Goal: Contribute content: Contribute content

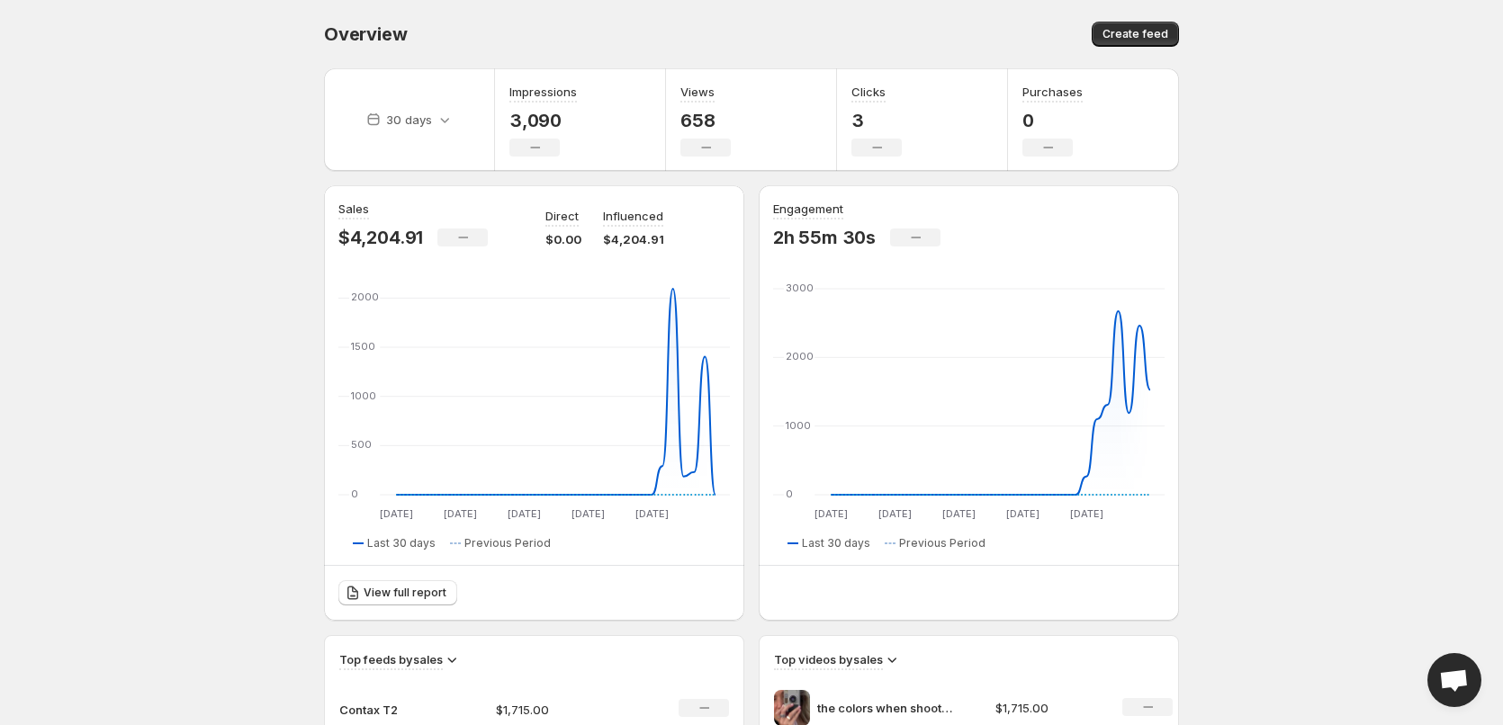
click at [409, 137] on div "30 days" at bounding box center [409, 119] width 171 height 103
click at [416, 110] on div "30 days" at bounding box center [409, 119] width 96 height 25
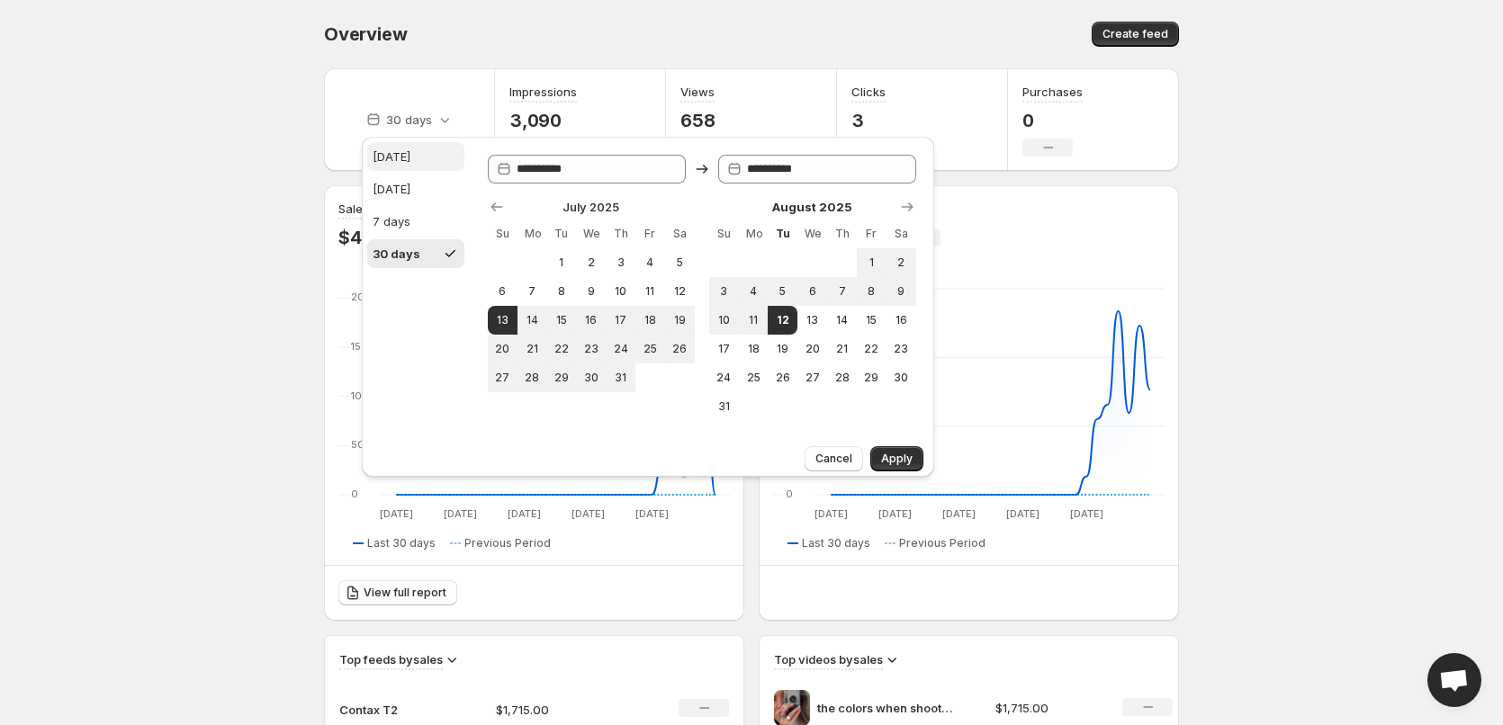
click at [404, 158] on div "Today" at bounding box center [392, 157] width 38 height 18
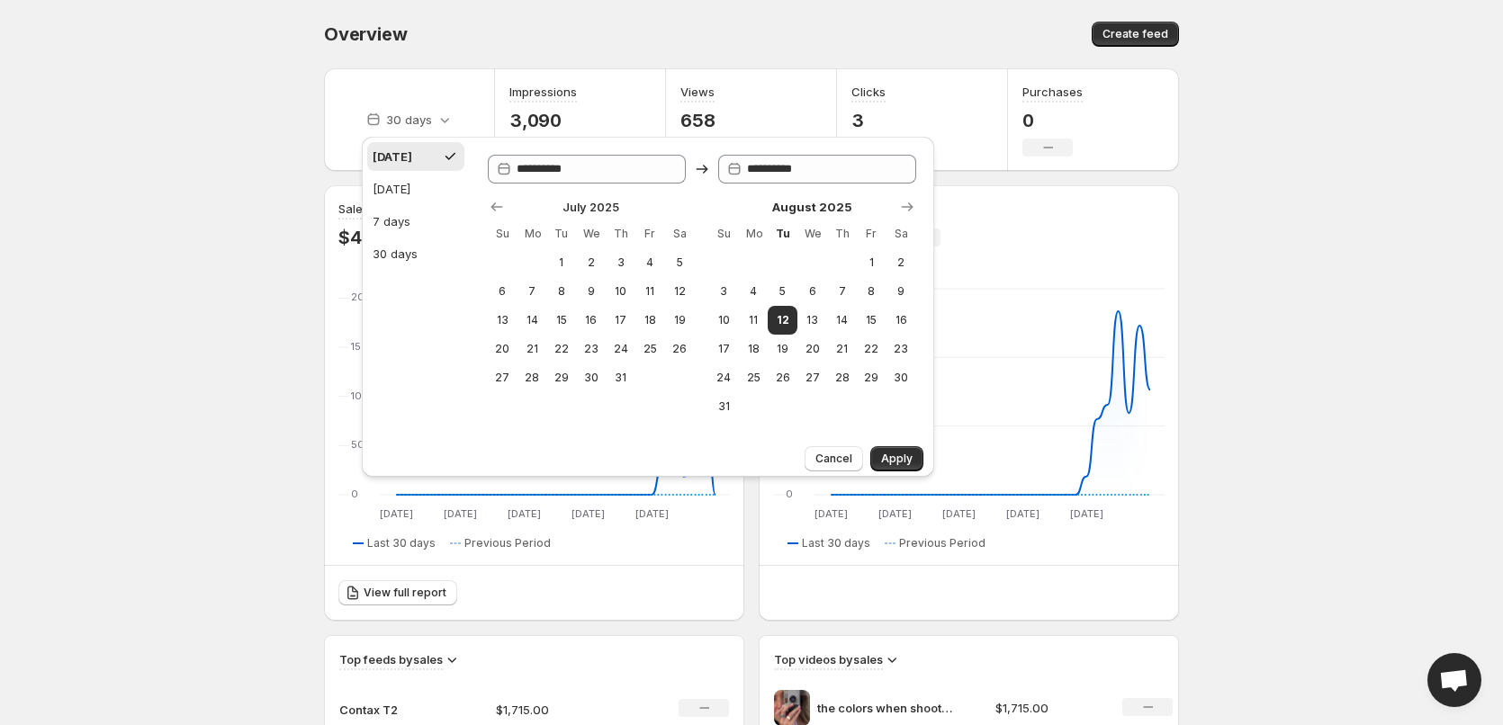
type input "**********"
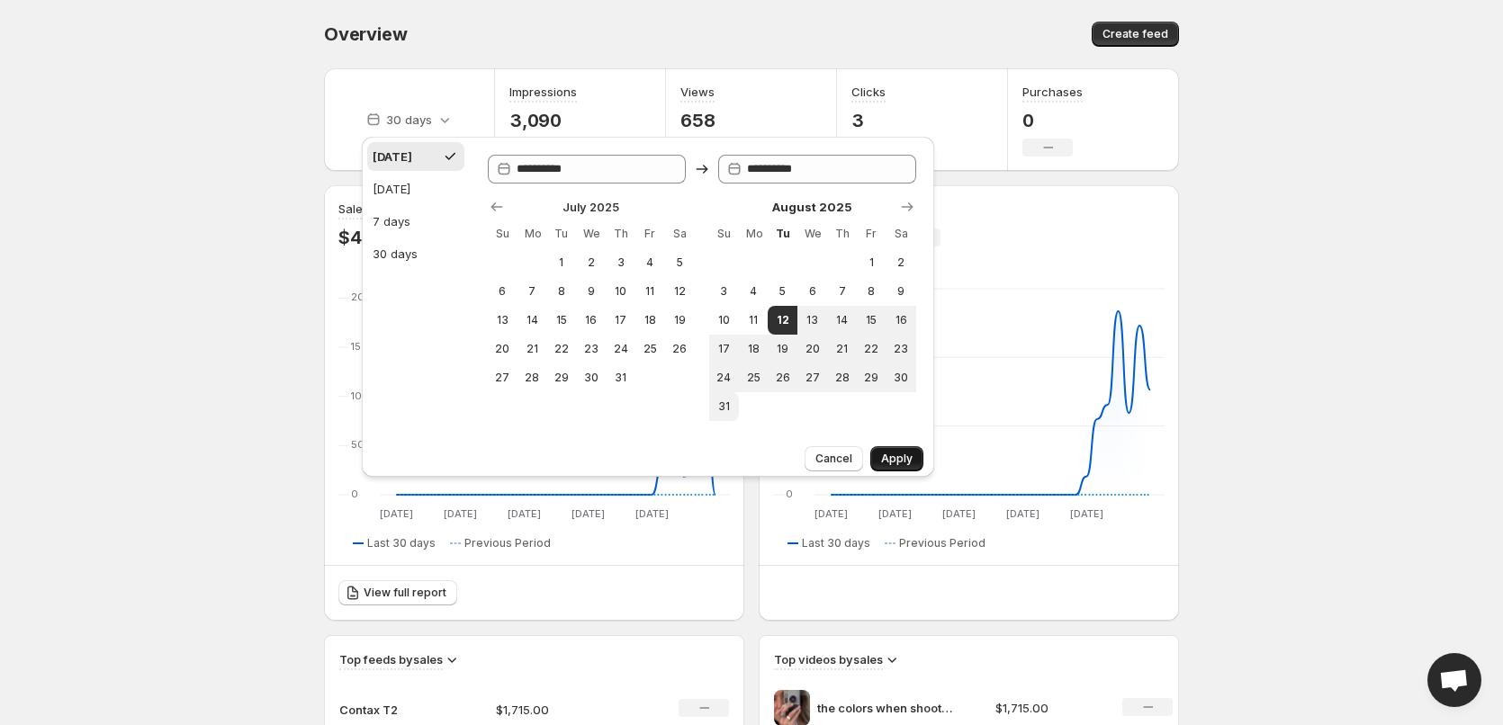
click at [909, 467] on button "Apply" at bounding box center [896, 458] width 53 height 25
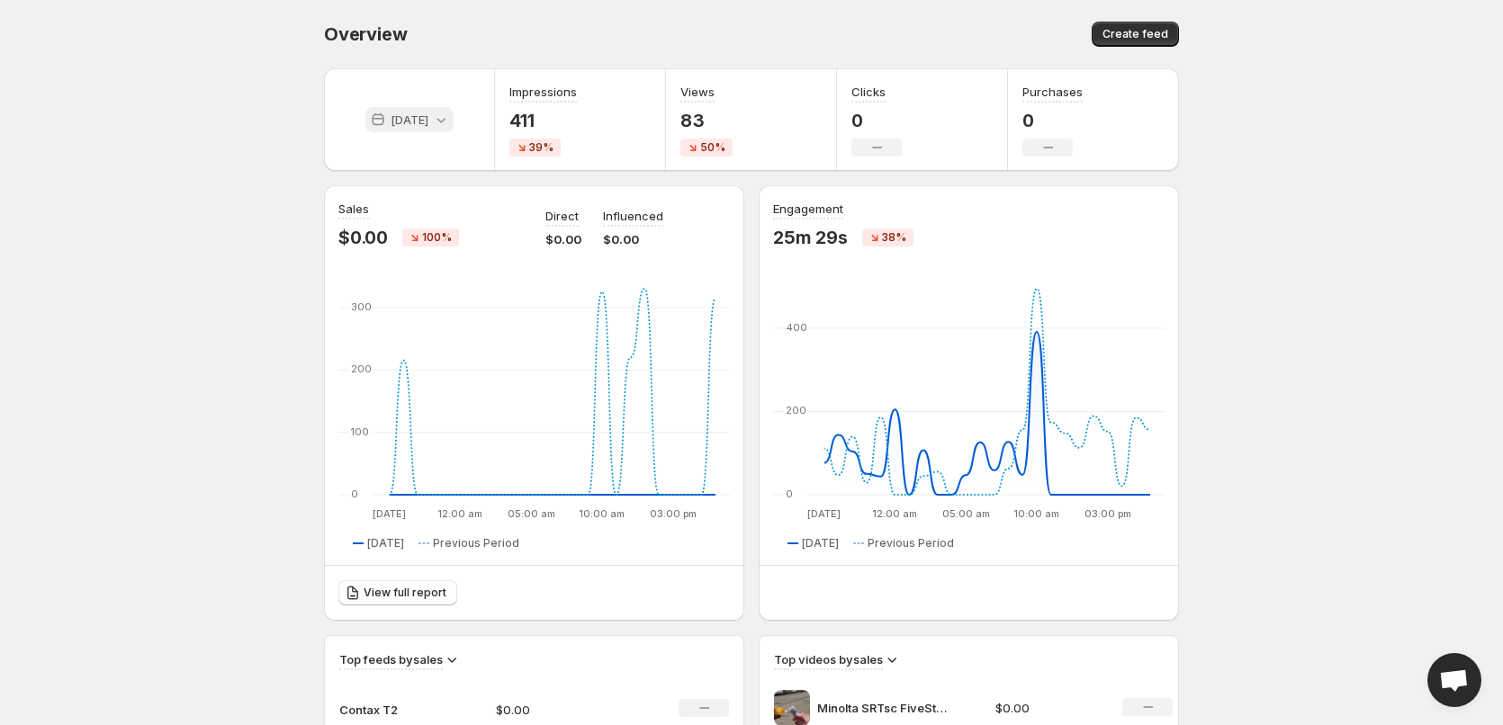
click at [417, 124] on p "Today" at bounding box center [409, 120] width 38 height 18
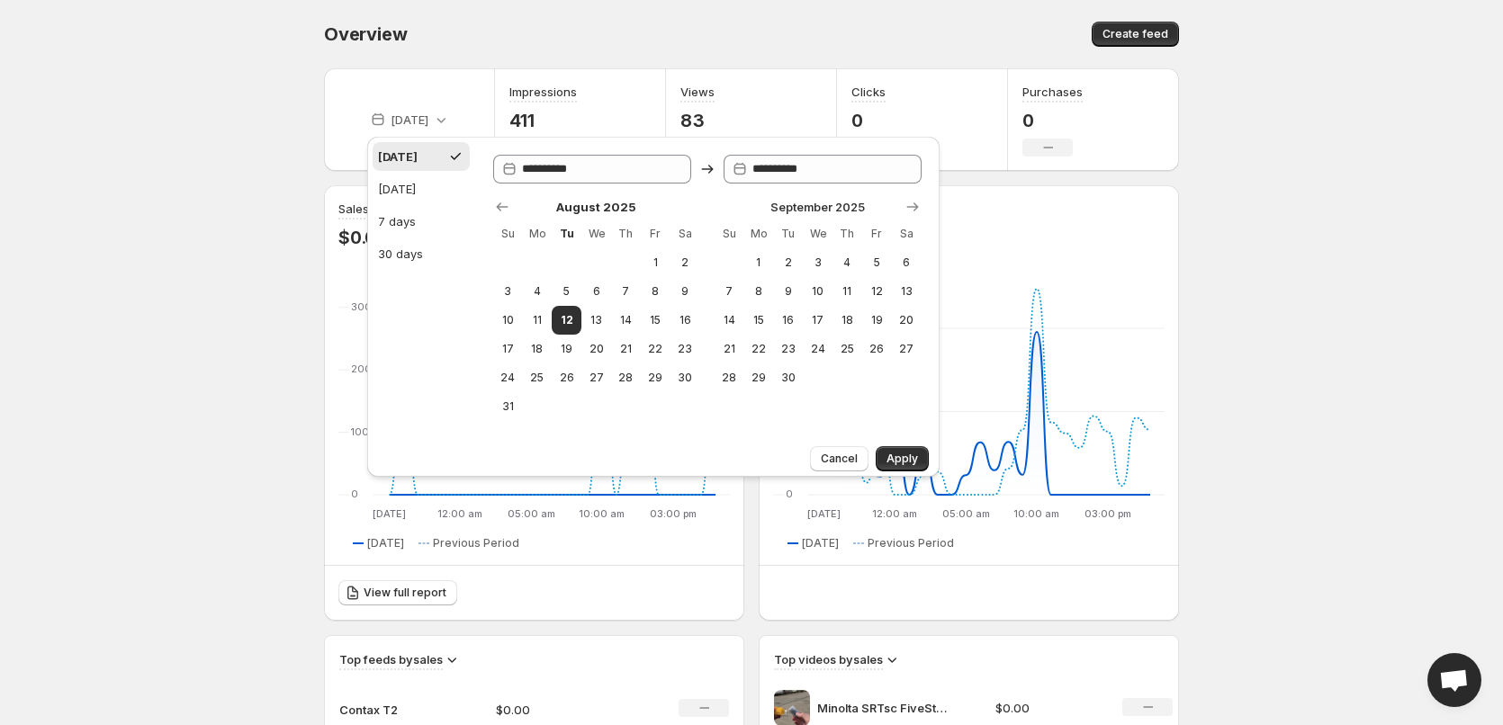
click at [186, 119] on body "Home Feeds Videos Subscription Settings Overview. This page is ready Overview C…" at bounding box center [751, 362] width 1503 height 725
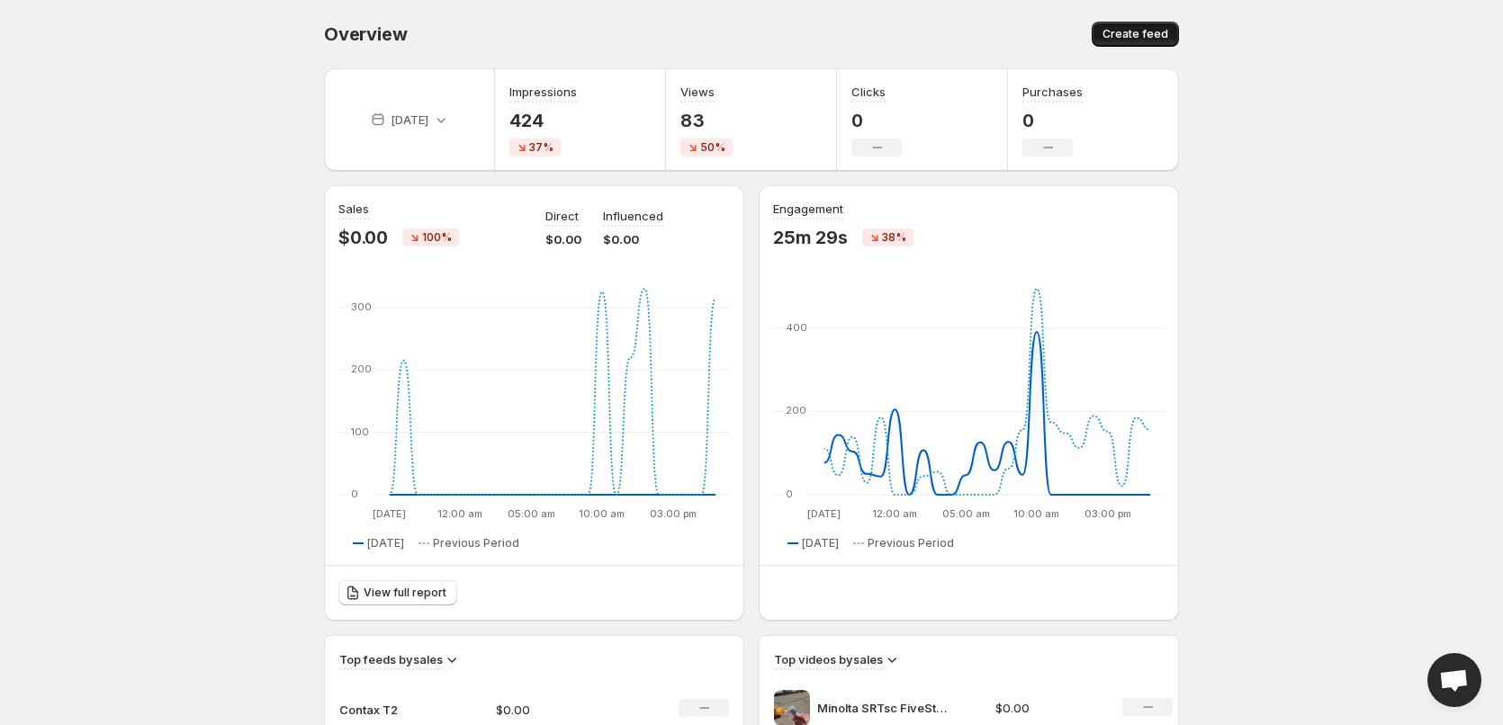
click at [1138, 33] on span "Create feed" at bounding box center [1135, 34] width 66 height 14
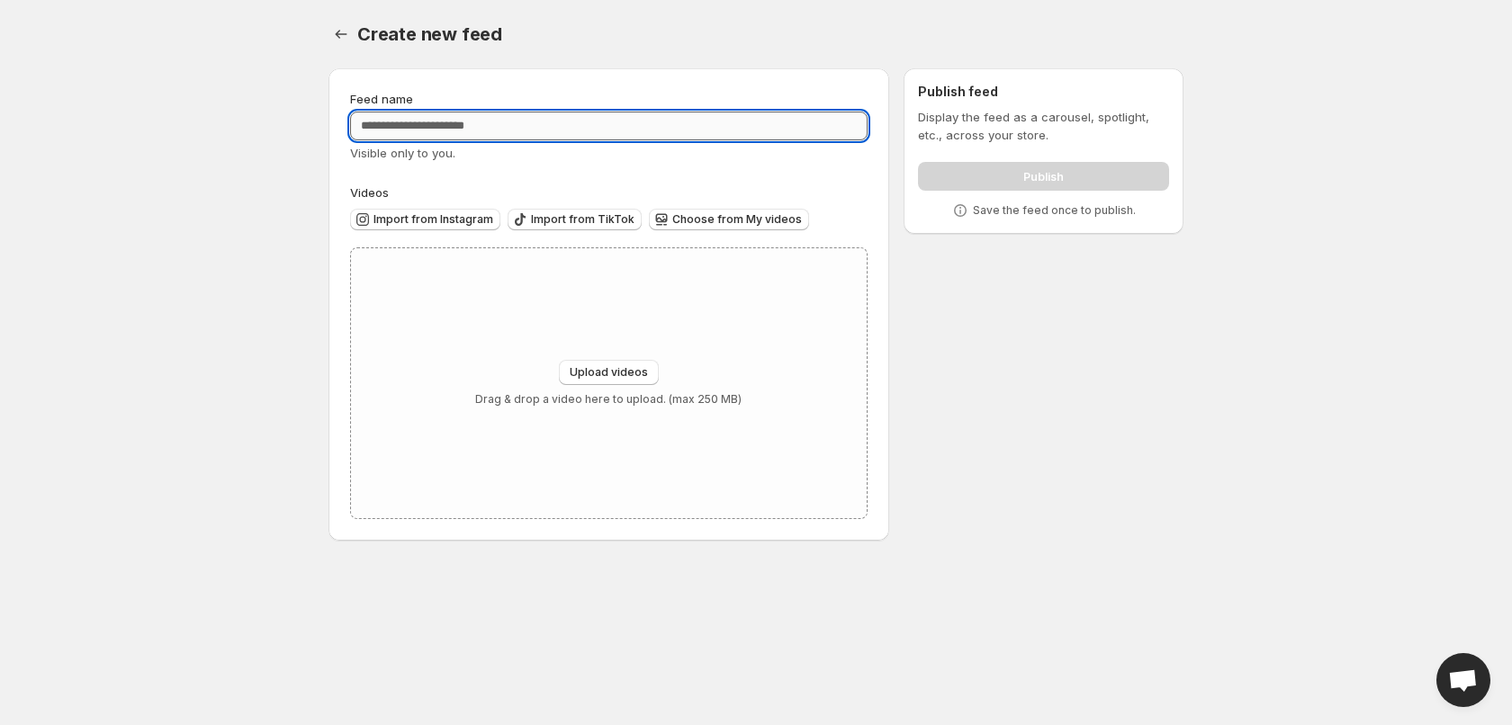
click at [462, 128] on input "Feed name" at bounding box center [608, 126] width 517 height 29
type input "**********"
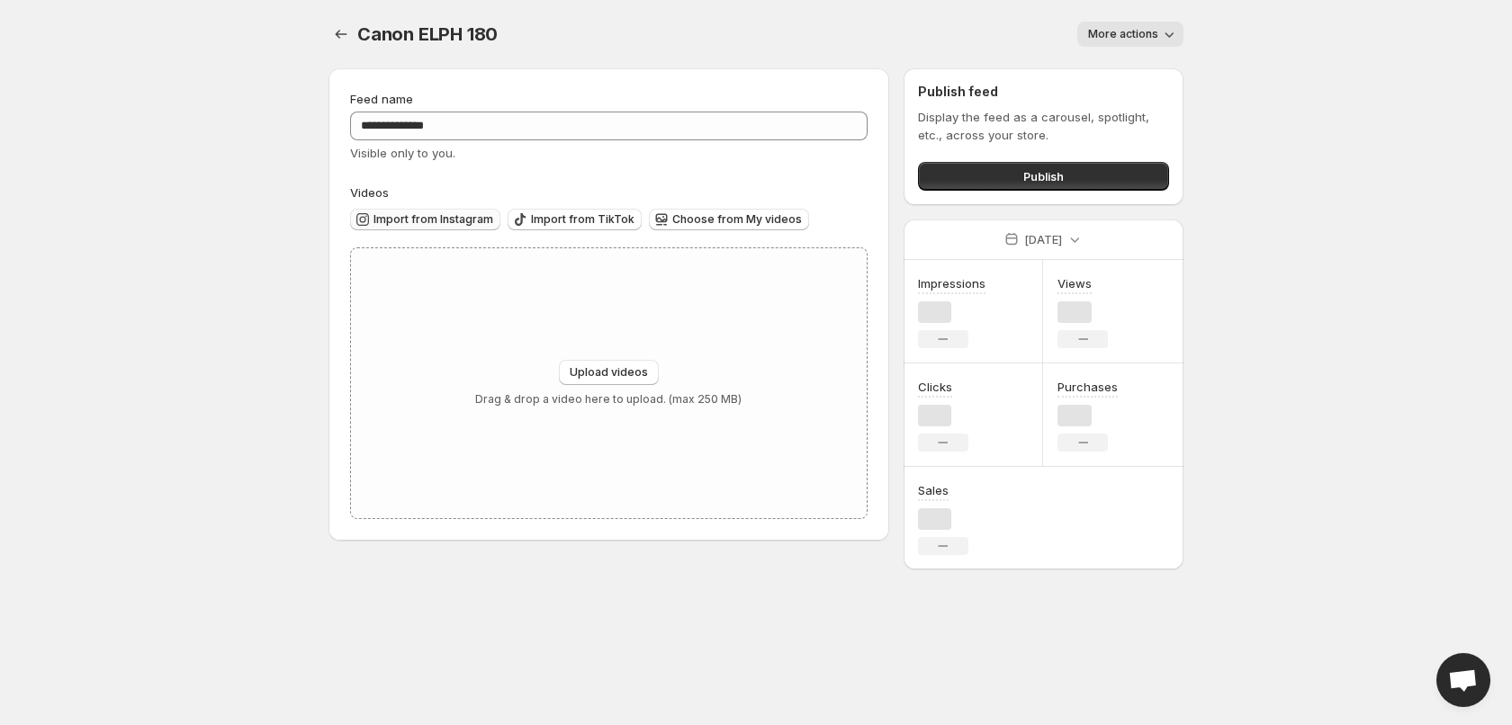
click at [415, 216] on span "Import from Instagram" at bounding box center [433, 219] width 120 height 14
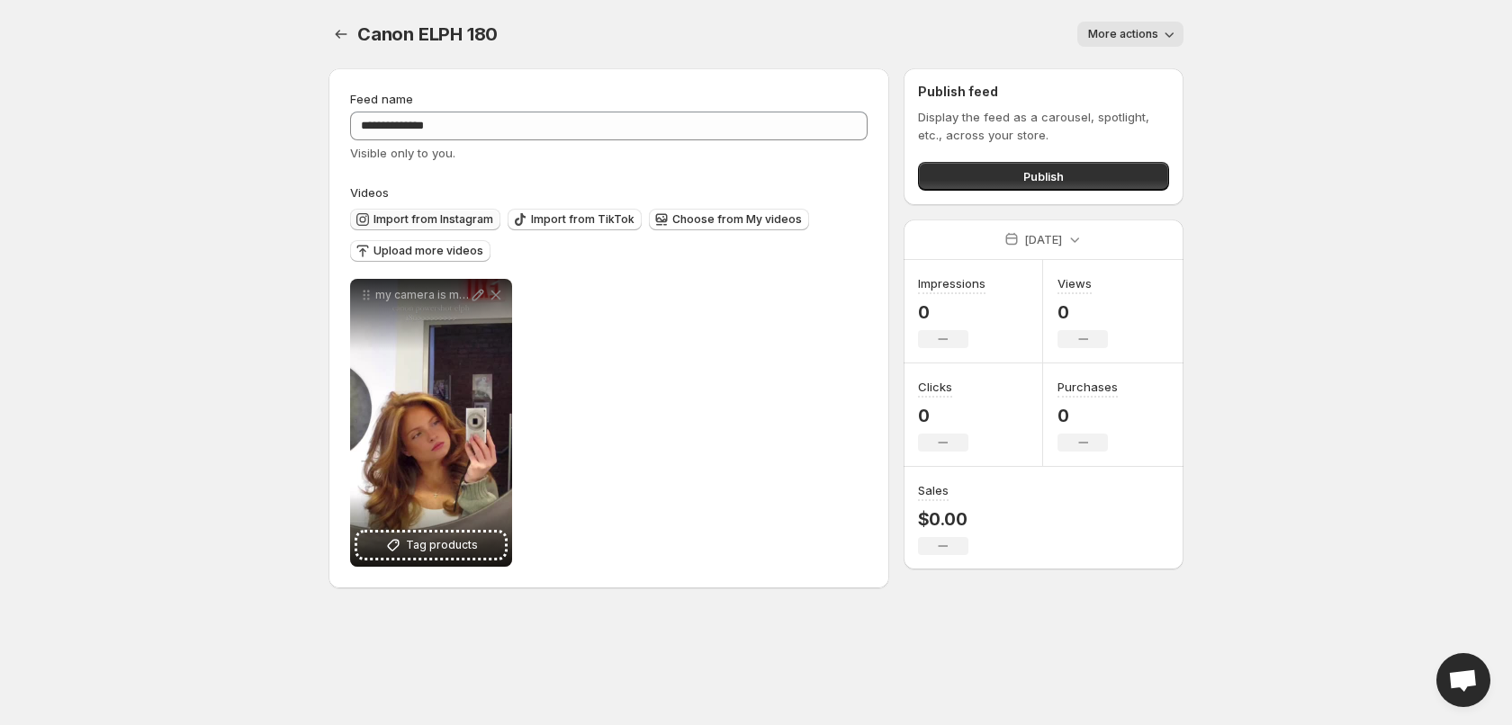
click at [441, 221] on span "Import from Instagram" at bounding box center [433, 219] width 120 height 14
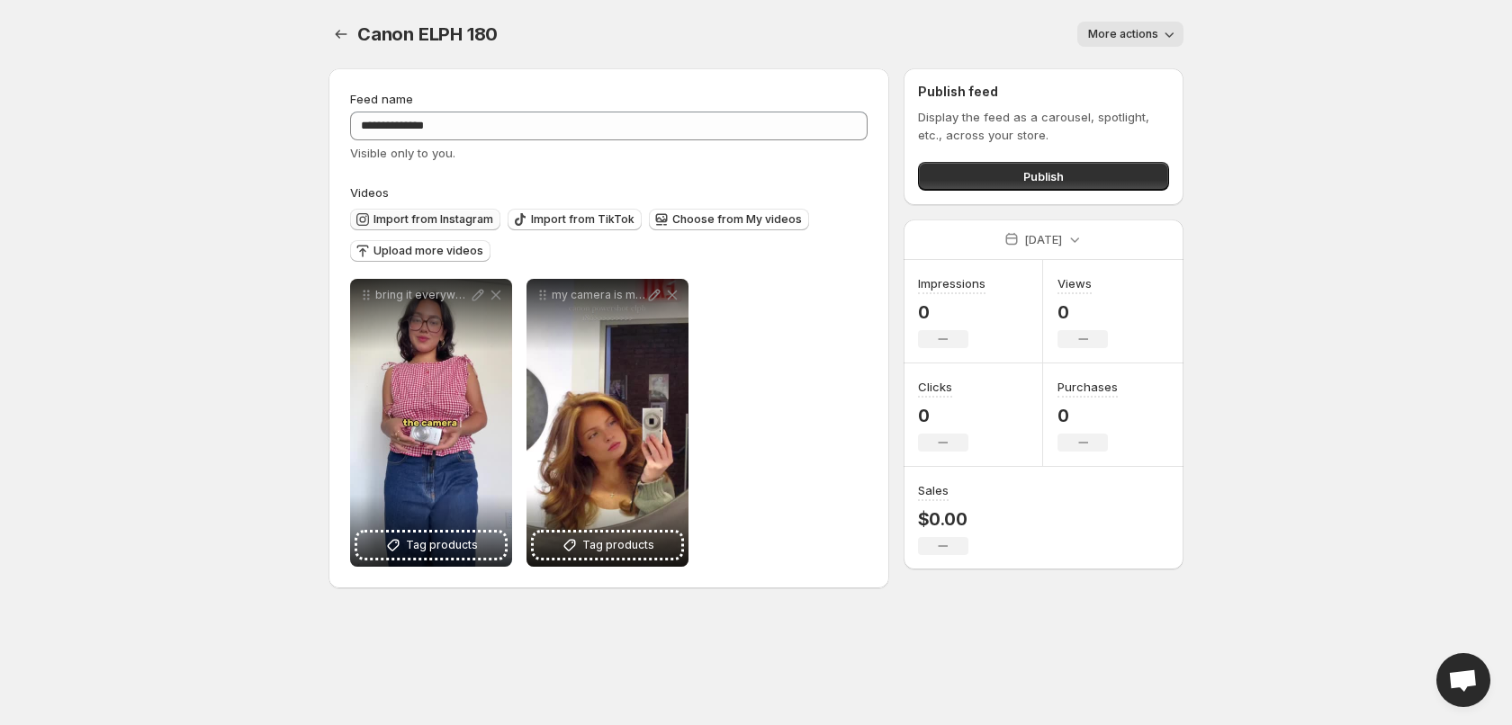
click at [457, 220] on span "Import from Instagram" at bounding box center [433, 219] width 120 height 14
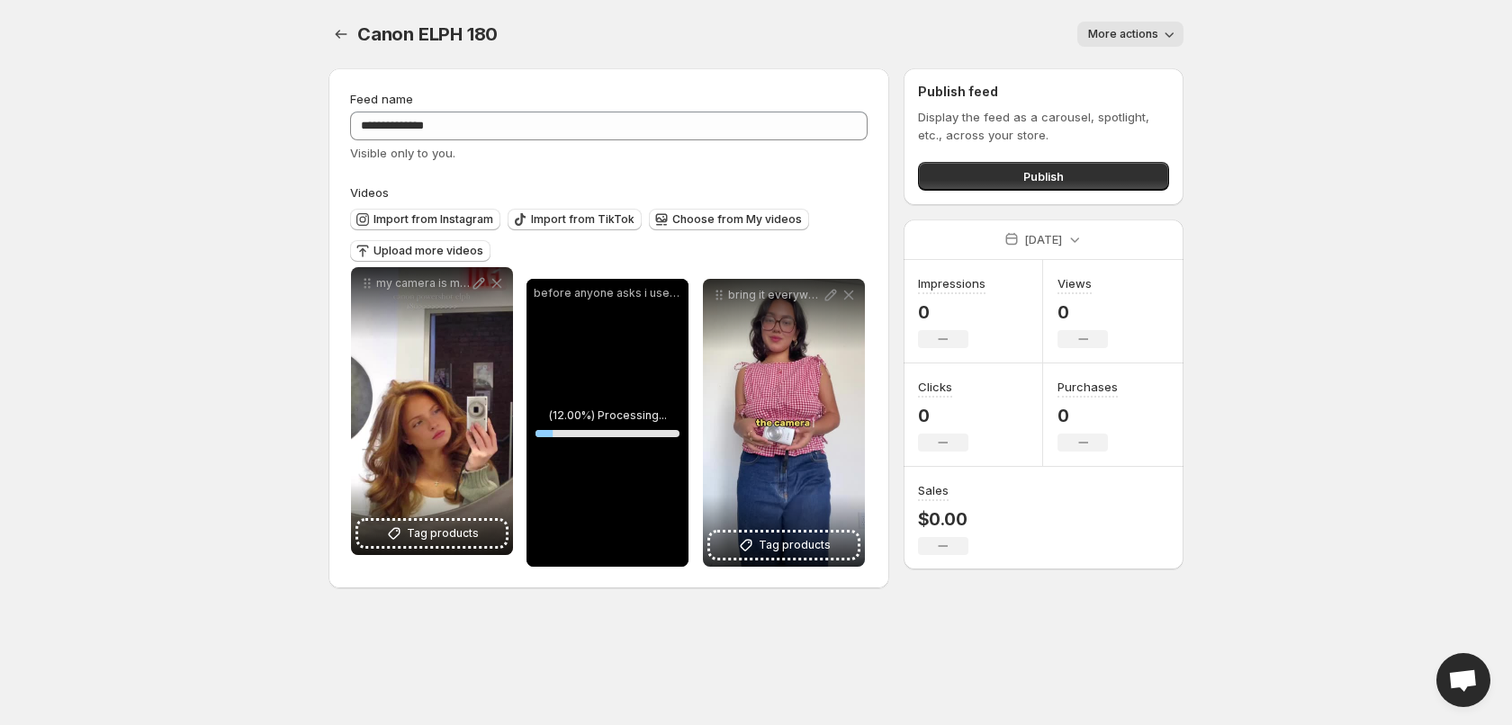
drag, startPoint x: 715, startPoint y: 294, endPoint x: 364, endPoint y: 283, distance: 352.0
click at [364, 283] on icon at bounding box center [367, 283] width 18 height 18
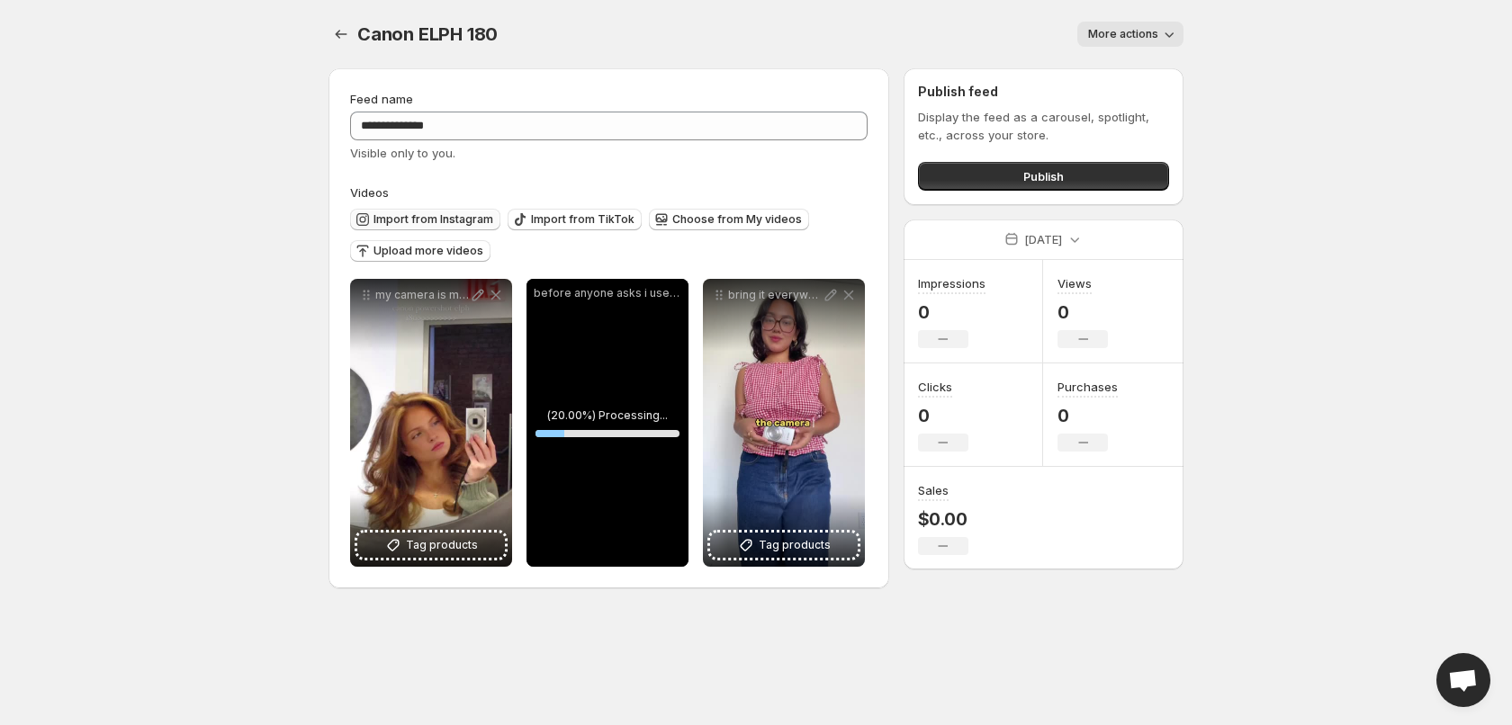
click at [375, 210] on button "Import from Instagram" at bounding box center [425, 220] width 150 height 22
click at [744, 218] on span "Choose from My videos" at bounding box center [737, 219] width 130 height 14
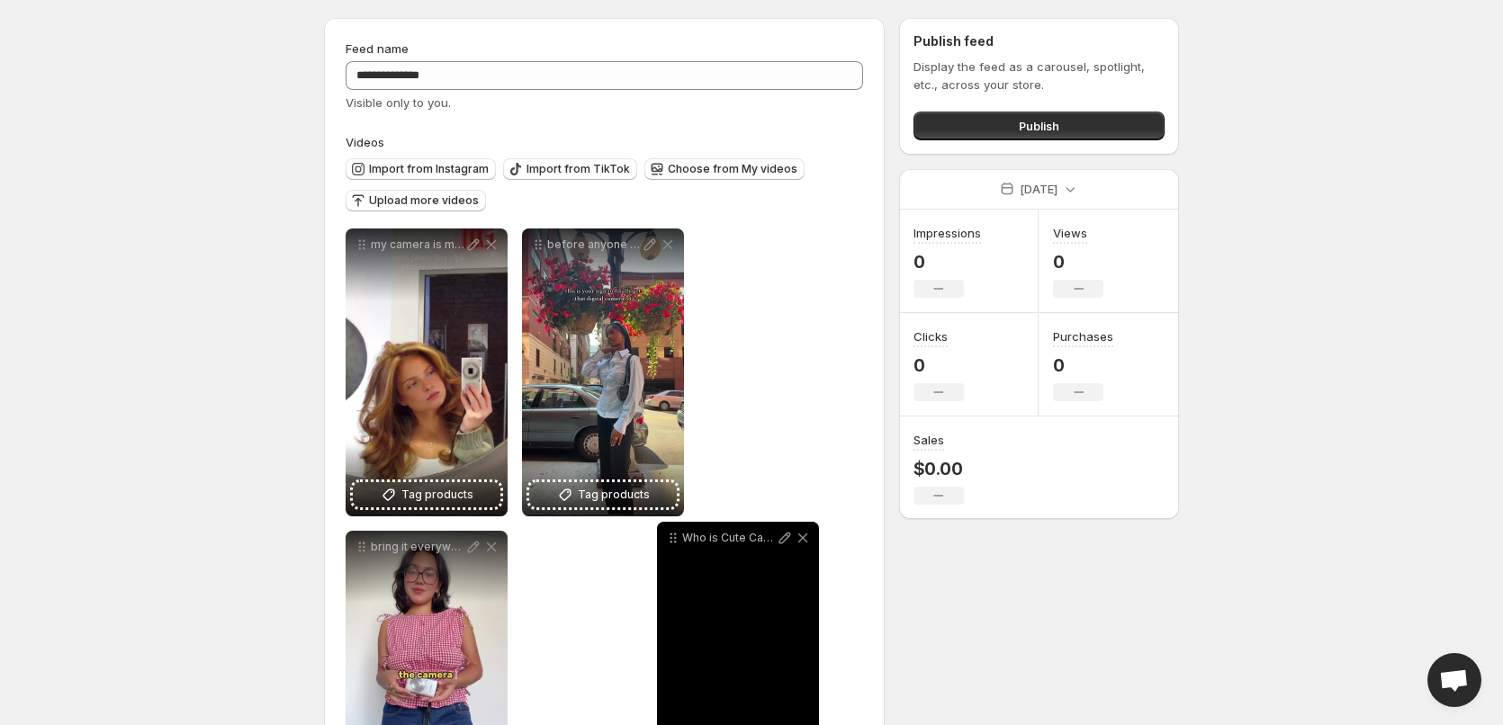
drag, startPoint x: 363, startPoint y: 298, endPoint x: 640, endPoint y: 608, distance: 416.1
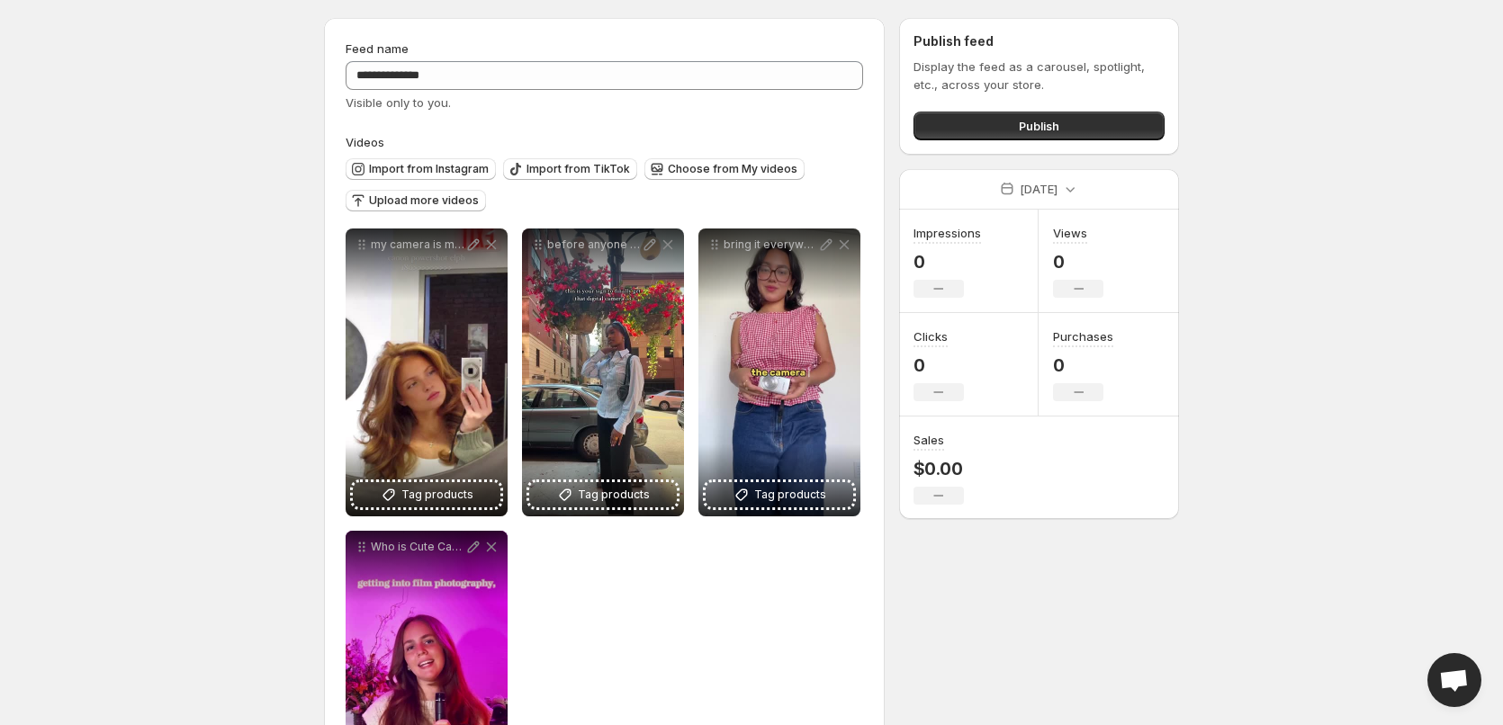
scroll to position [56, 0]
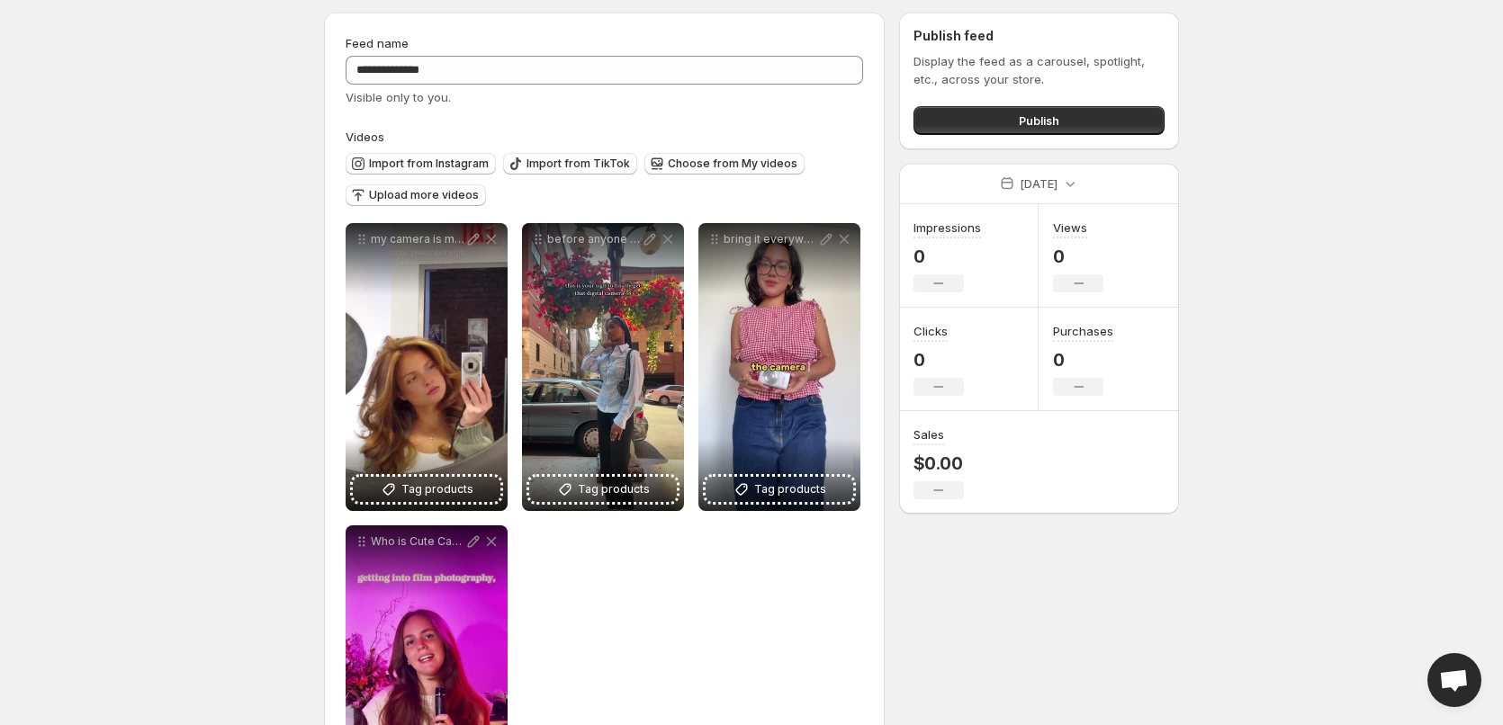
click at [199, 320] on body "**********" at bounding box center [751, 306] width 1503 height 725
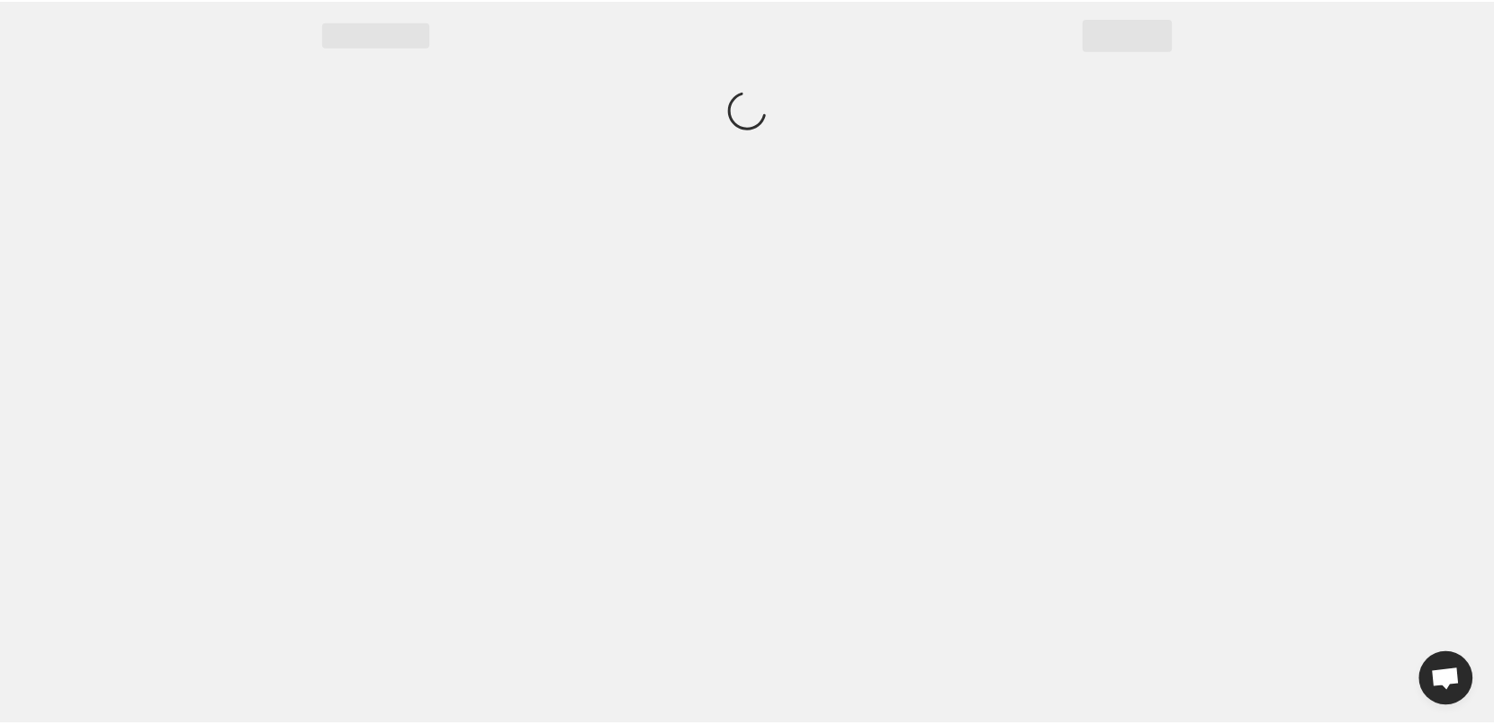
scroll to position [0, 0]
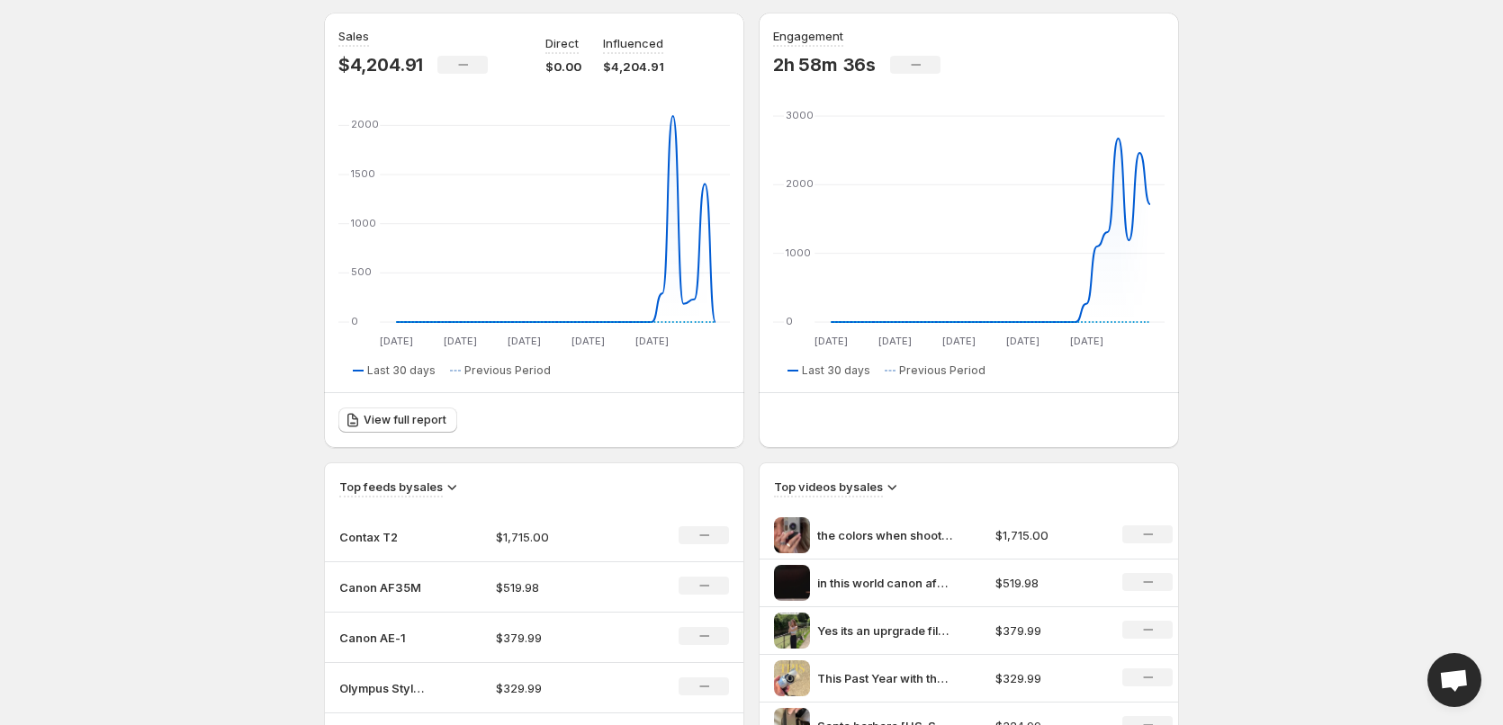
scroll to position [180, 0]
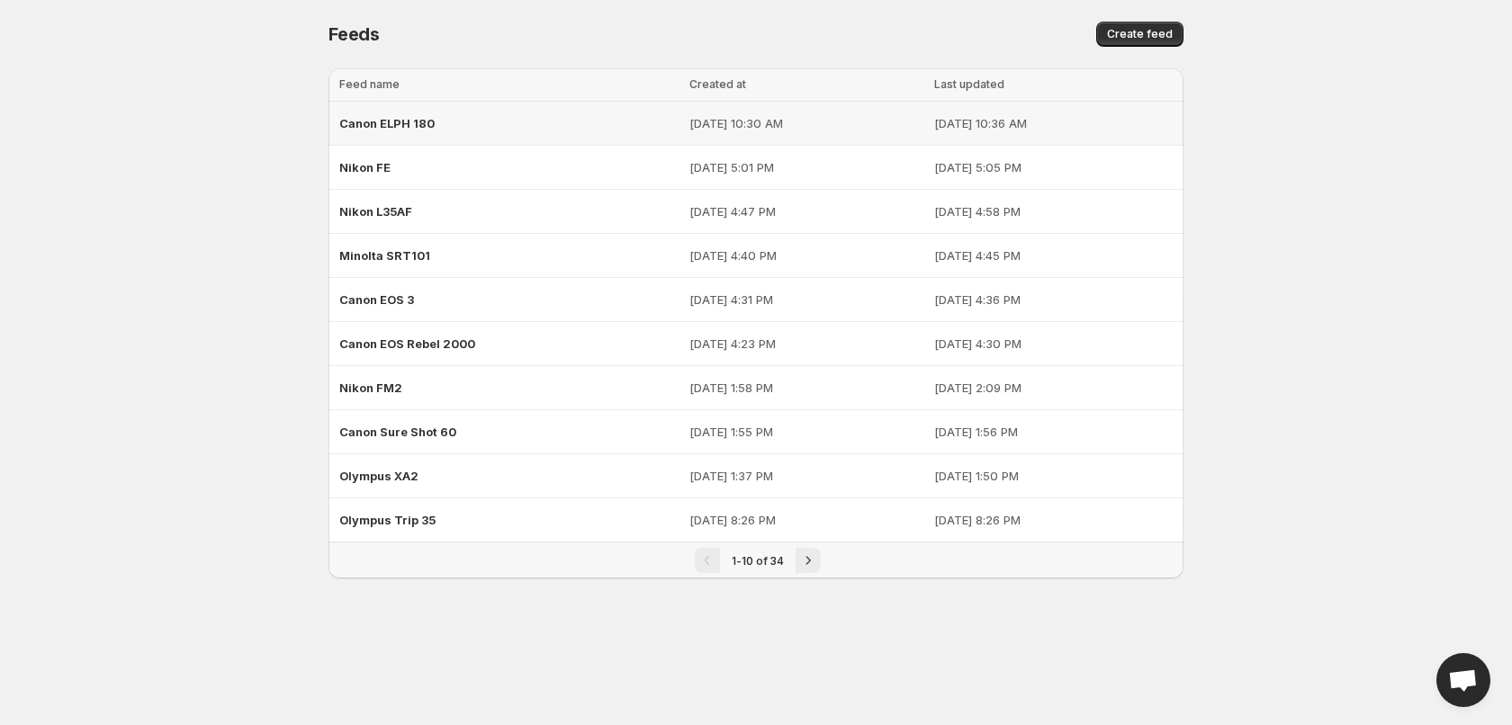
click at [418, 121] on span "Canon ELPH 180" at bounding box center [386, 123] width 95 height 14
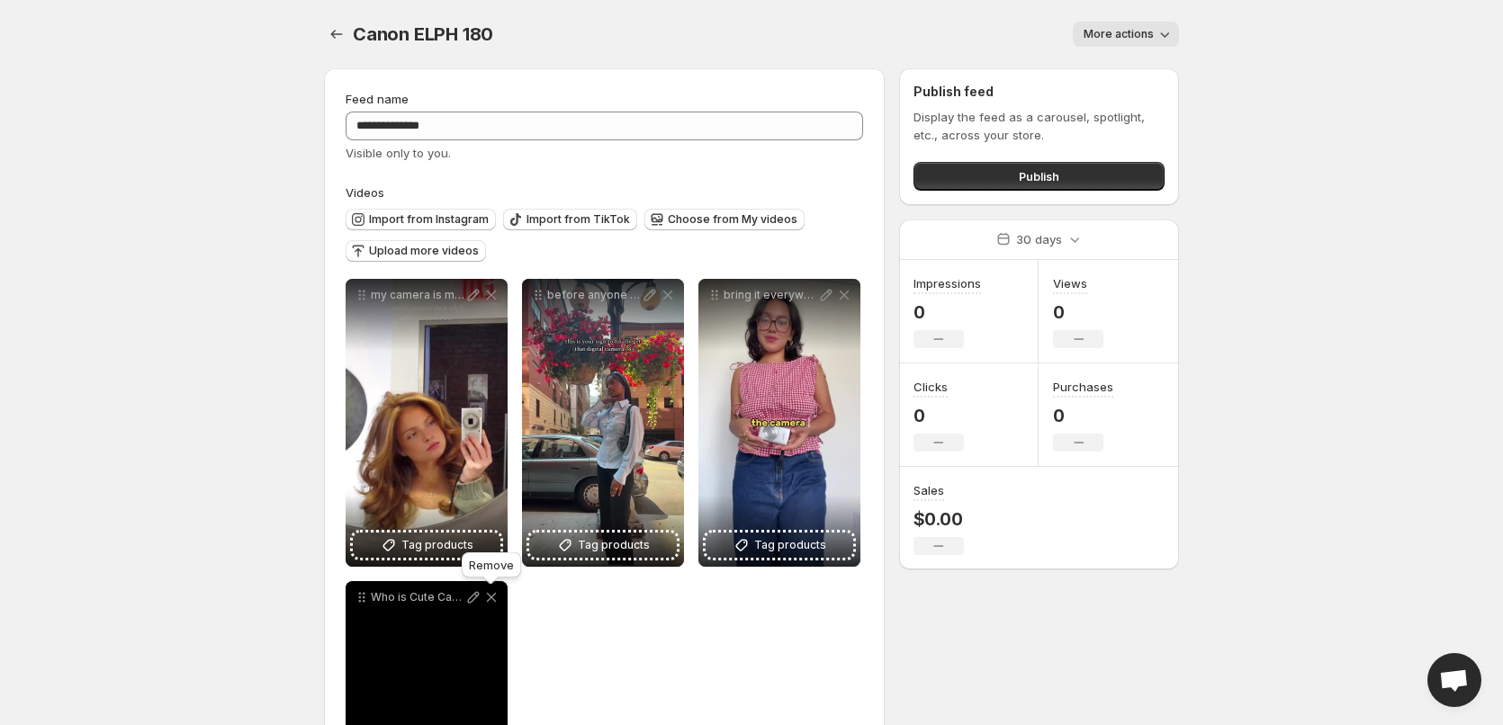
click at [489, 598] on icon at bounding box center [492, 597] width 10 height 9
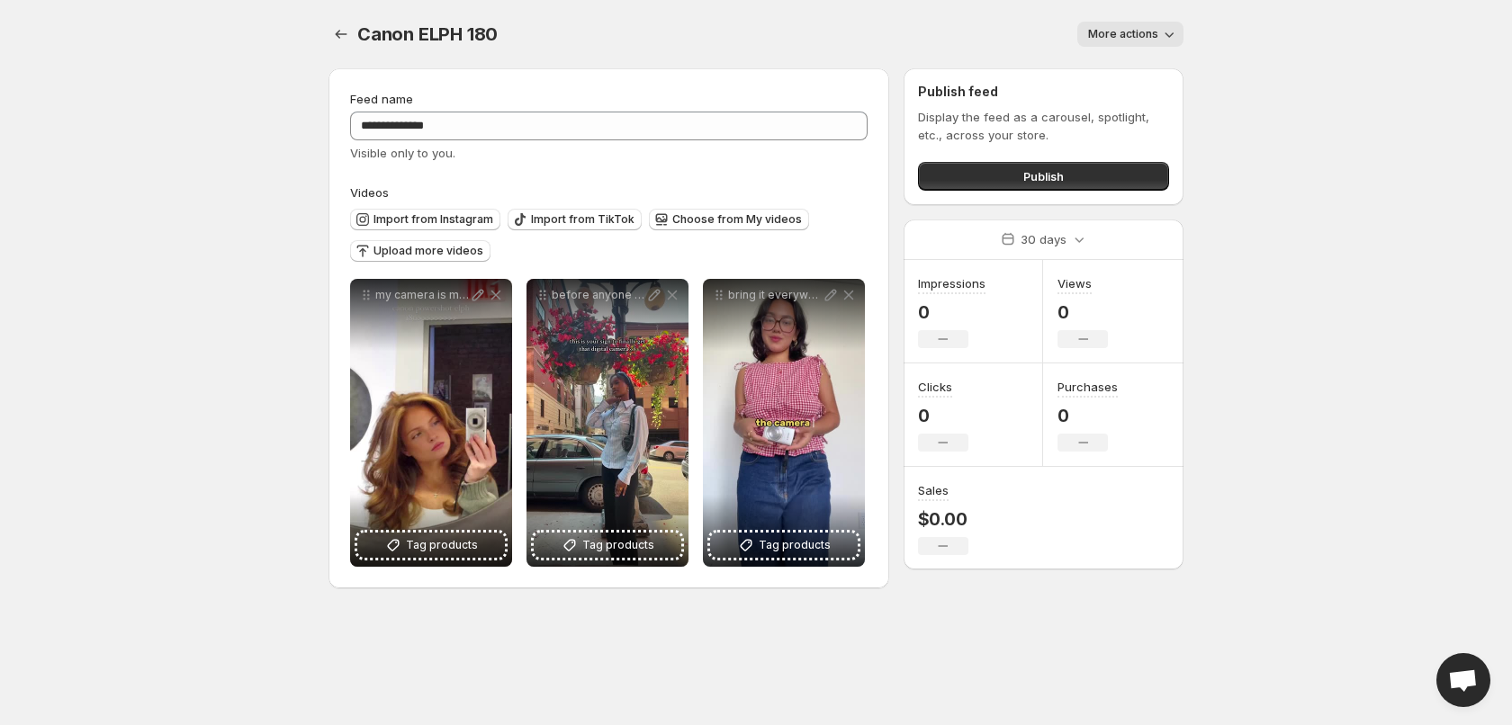
drag, startPoint x: 162, startPoint y: 379, endPoint x: 668, endPoint y: 228, distance: 527.8
click at [163, 379] on body "**********" at bounding box center [756, 362] width 1512 height 725
click at [343, 37] on icon "Settings" at bounding box center [341, 34] width 18 height 18
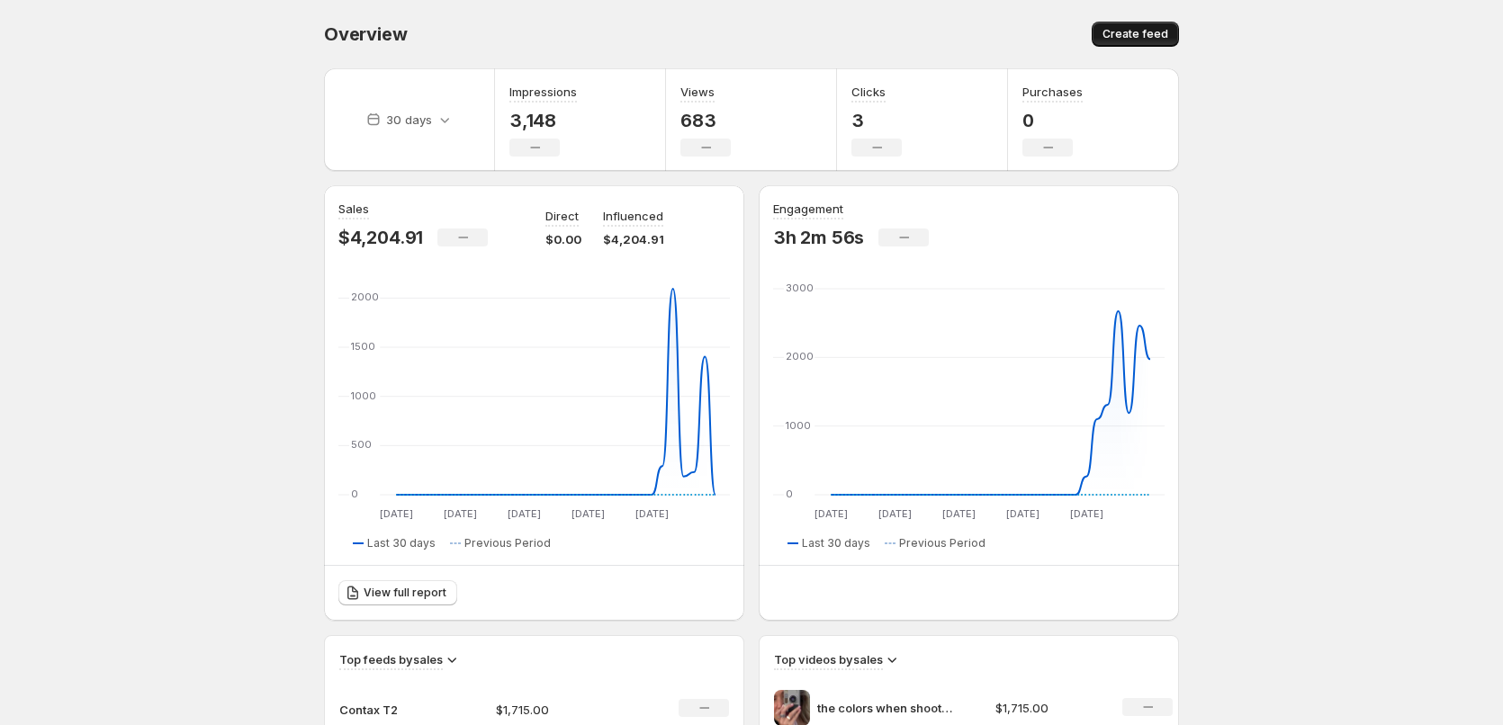
click at [1155, 34] on span "Create feed" at bounding box center [1135, 34] width 66 height 14
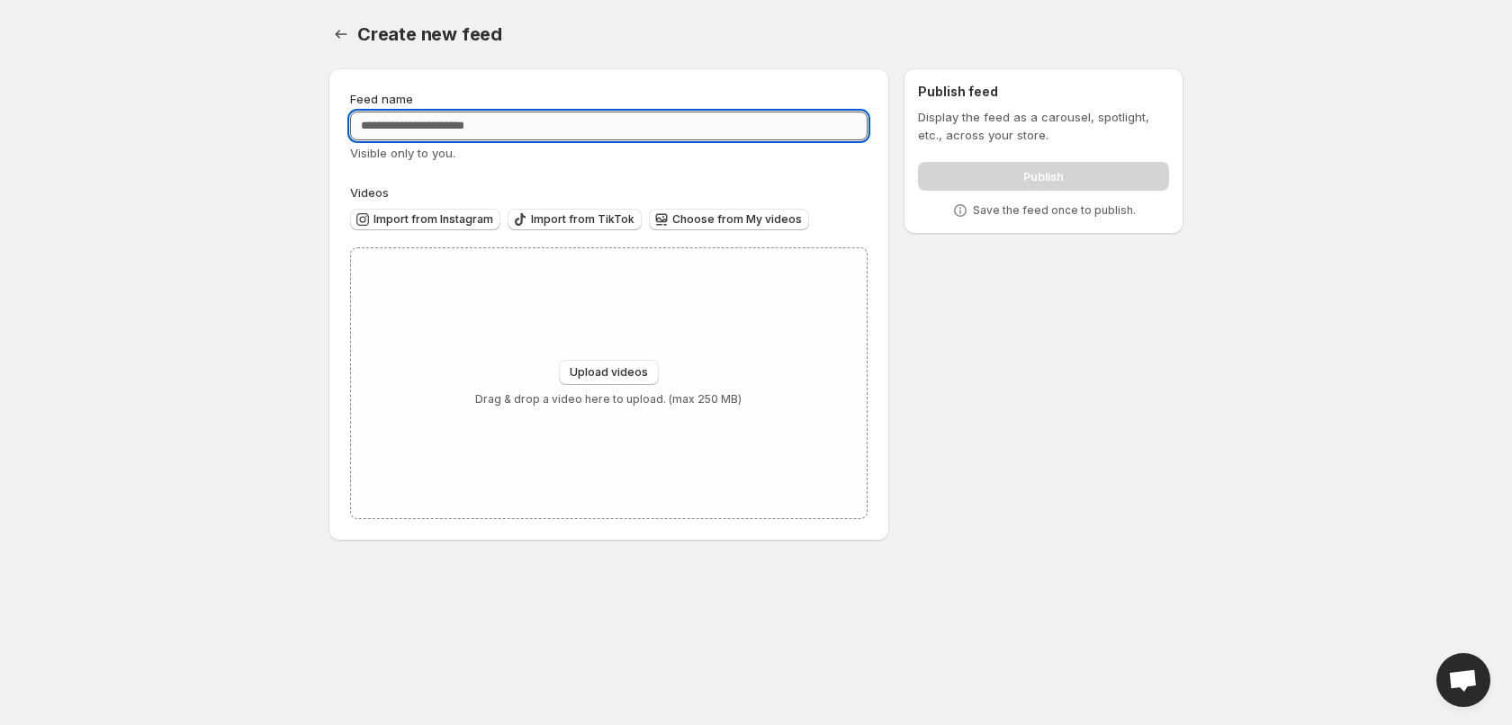
click at [561, 134] on input "Feed name" at bounding box center [608, 126] width 517 height 29
type input "*********"
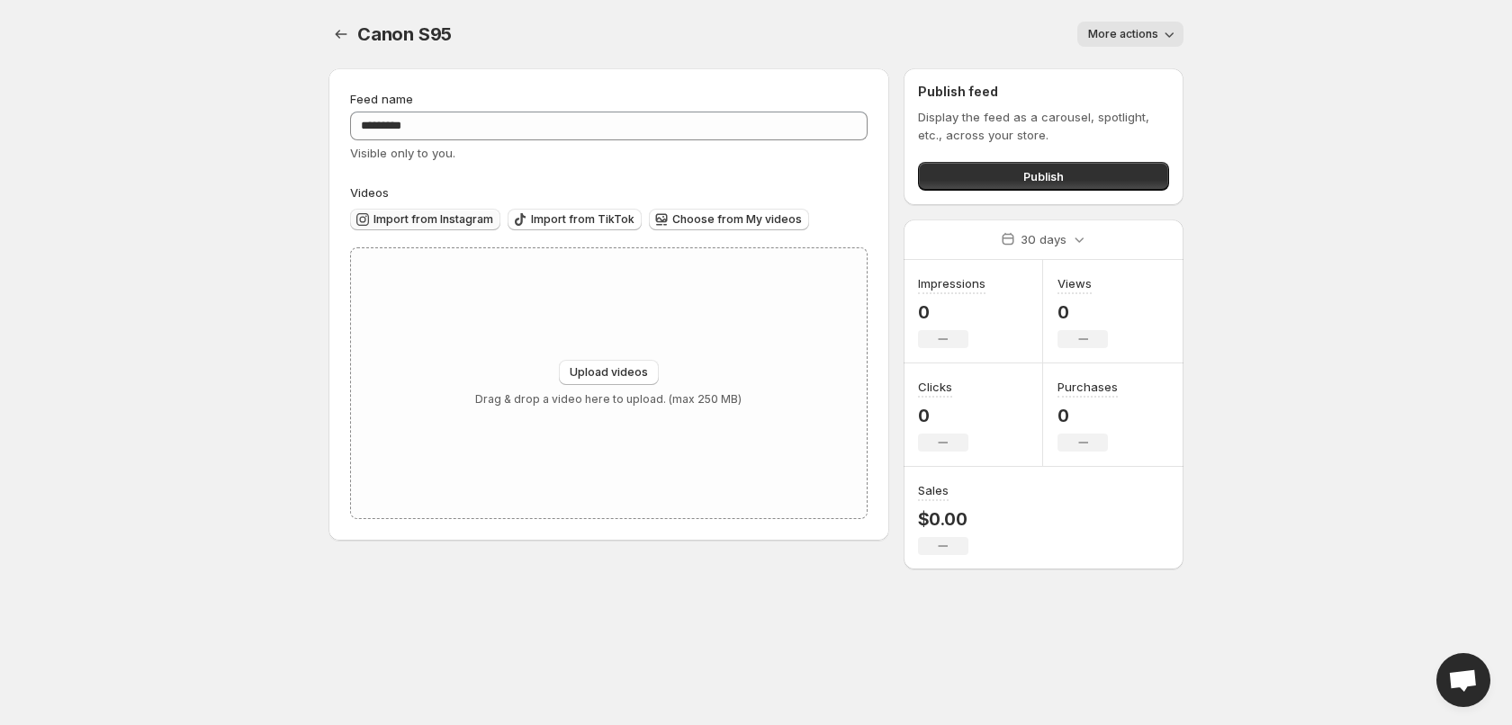
click at [410, 210] on button "Import from Instagram" at bounding box center [425, 220] width 150 height 22
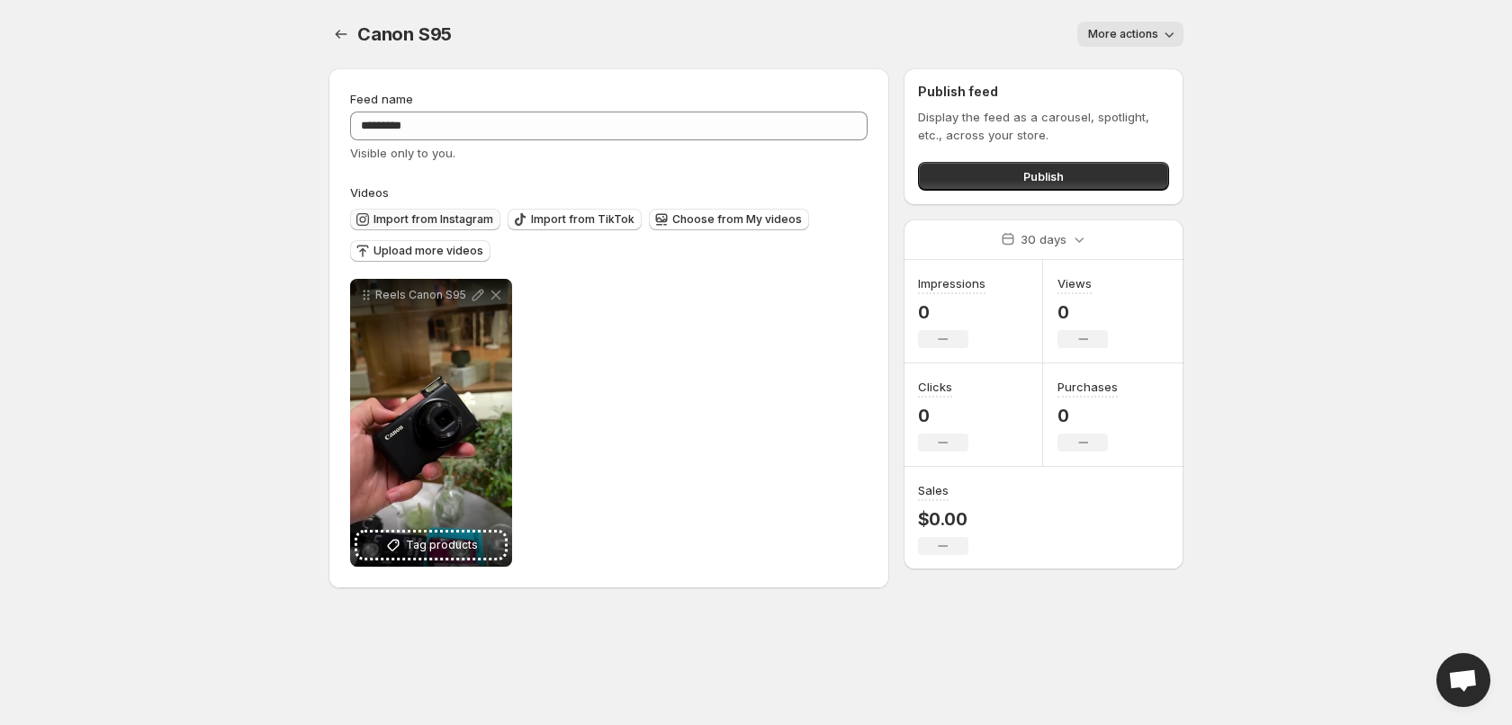
click at [451, 218] on span "Import from Instagram" at bounding box center [433, 219] width 120 height 14
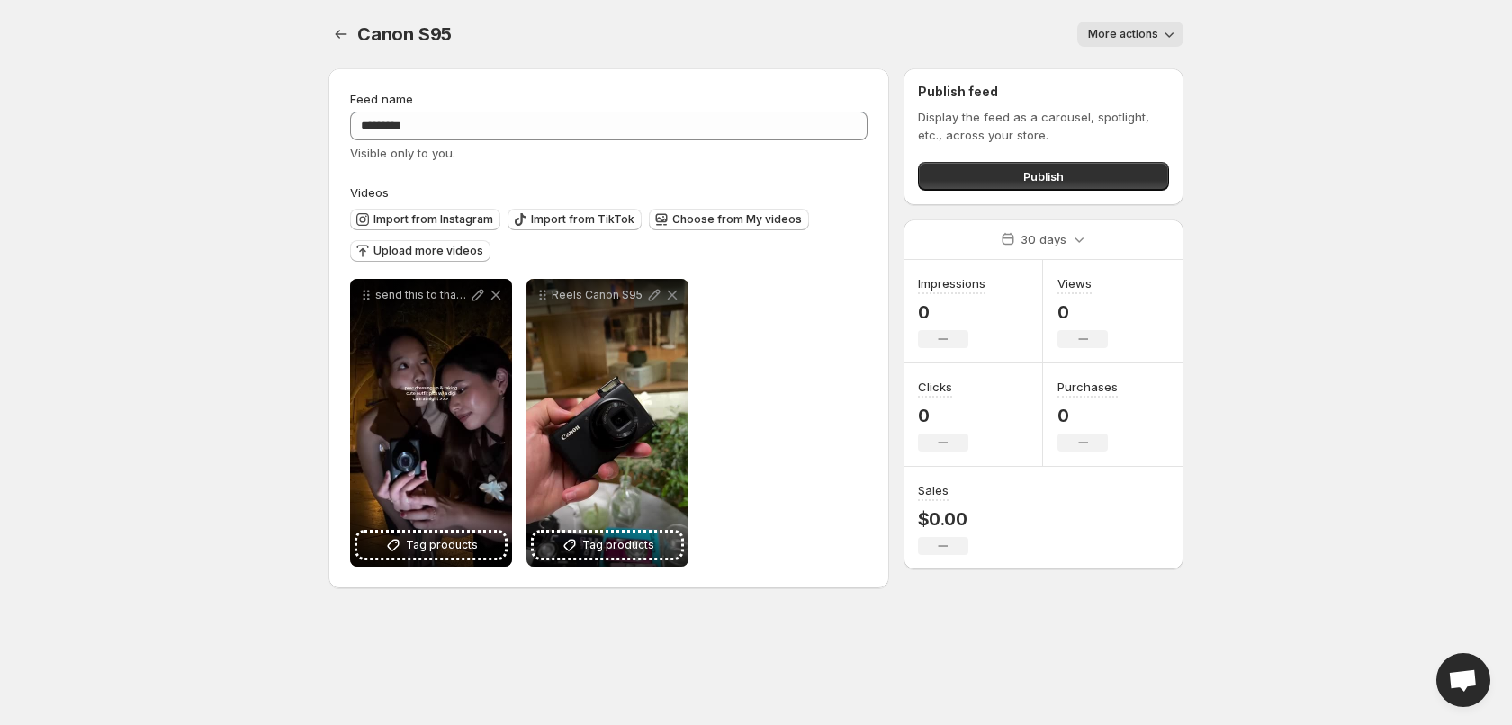
drag, startPoint x: 857, startPoint y: 404, endPoint x: 854, endPoint y: 385, distance: 19.2
drag, startPoint x: 801, startPoint y: 390, endPoint x: 836, endPoint y: 383, distance: 35.7
click at [414, 220] on span "Import from Instagram" at bounding box center [433, 219] width 120 height 14
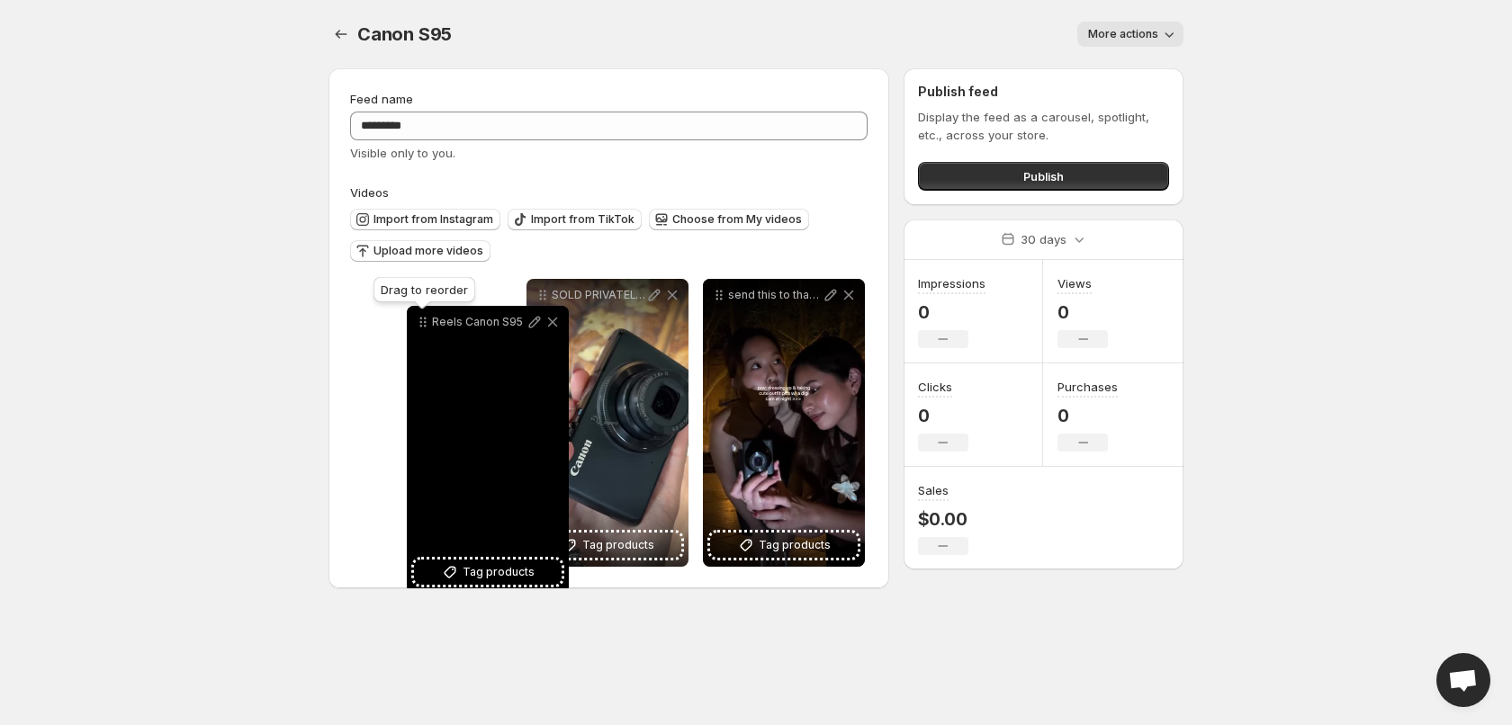
drag, startPoint x: 716, startPoint y: 297, endPoint x: 420, endPoint y: 324, distance: 297.2
click at [420, 324] on icon at bounding box center [423, 322] width 18 height 18
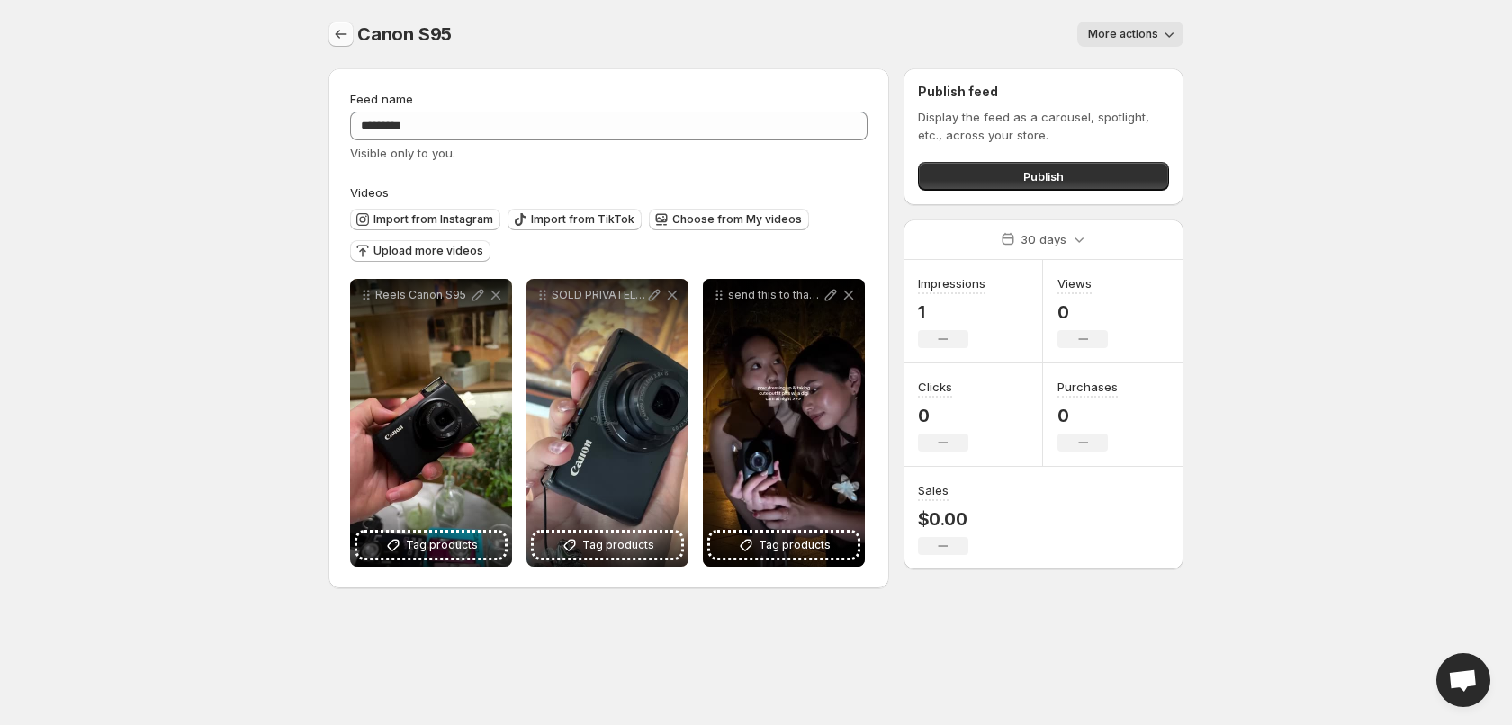
click at [345, 38] on icon "Settings" at bounding box center [341, 34] width 18 height 18
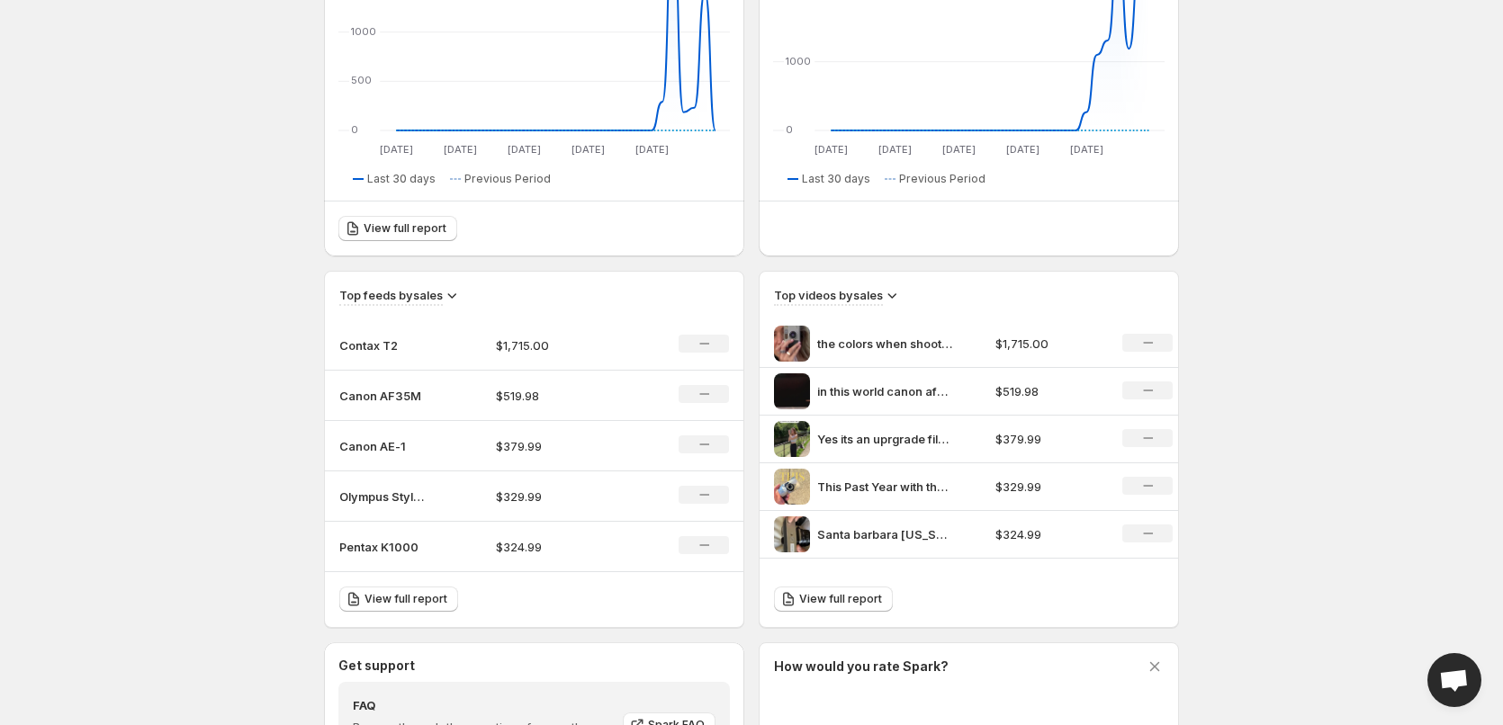
scroll to position [450, 0]
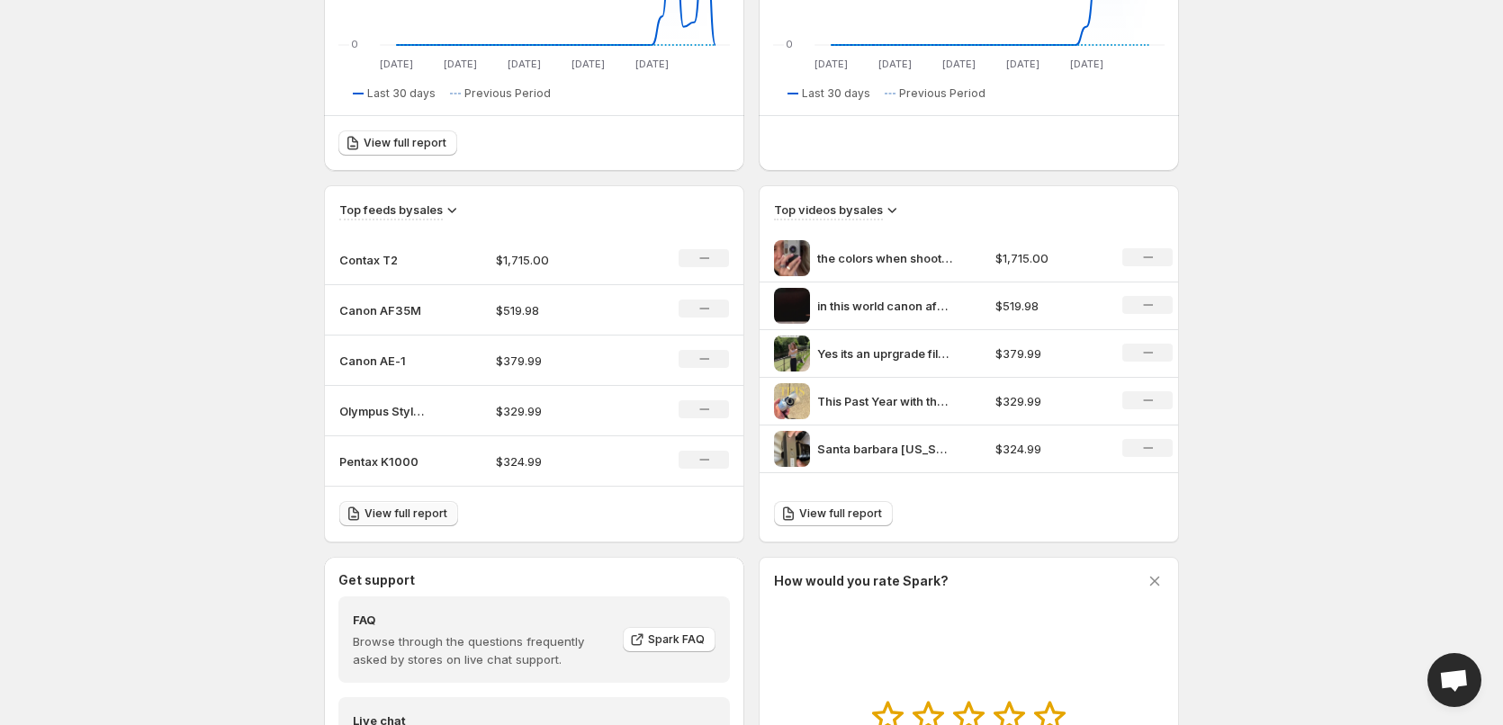
click at [396, 520] on span "View full report" at bounding box center [405, 514] width 83 height 14
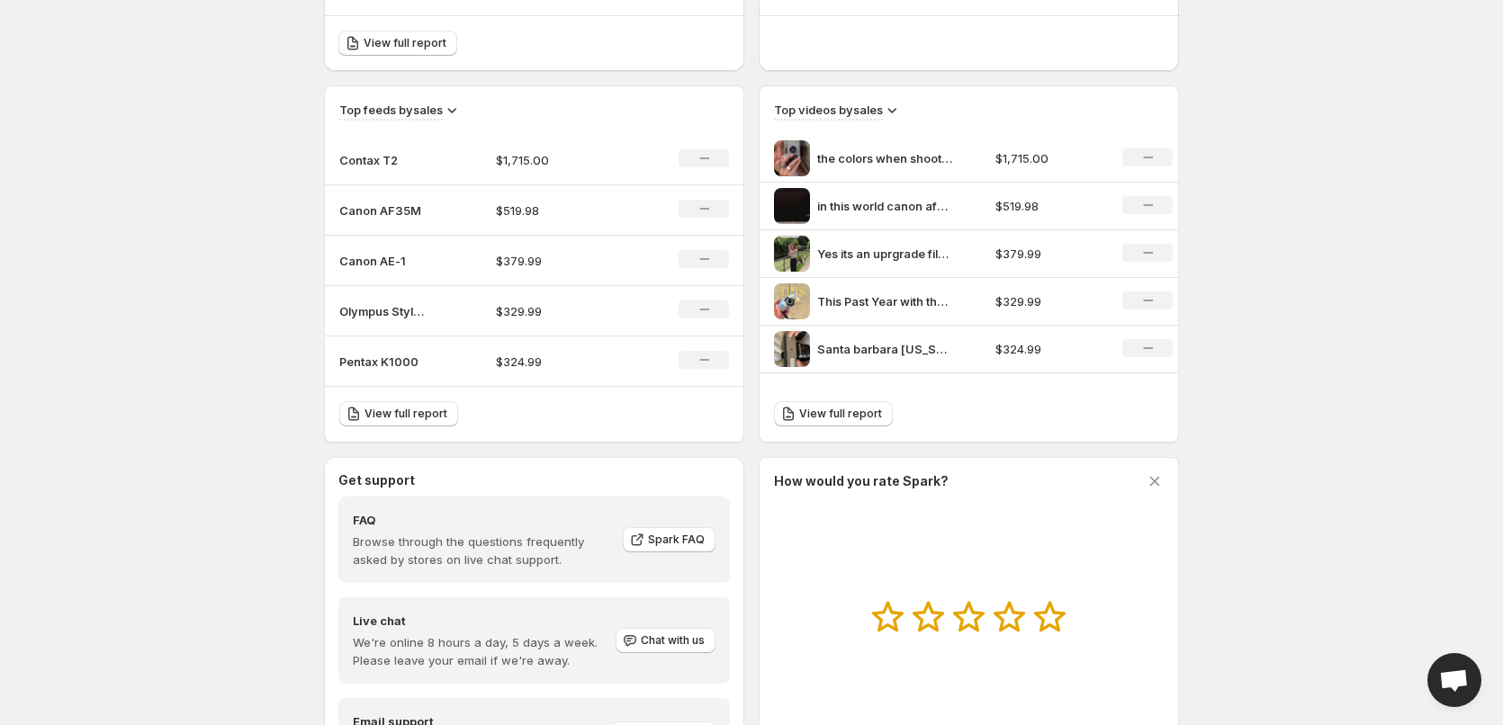
scroll to position [667, 0]
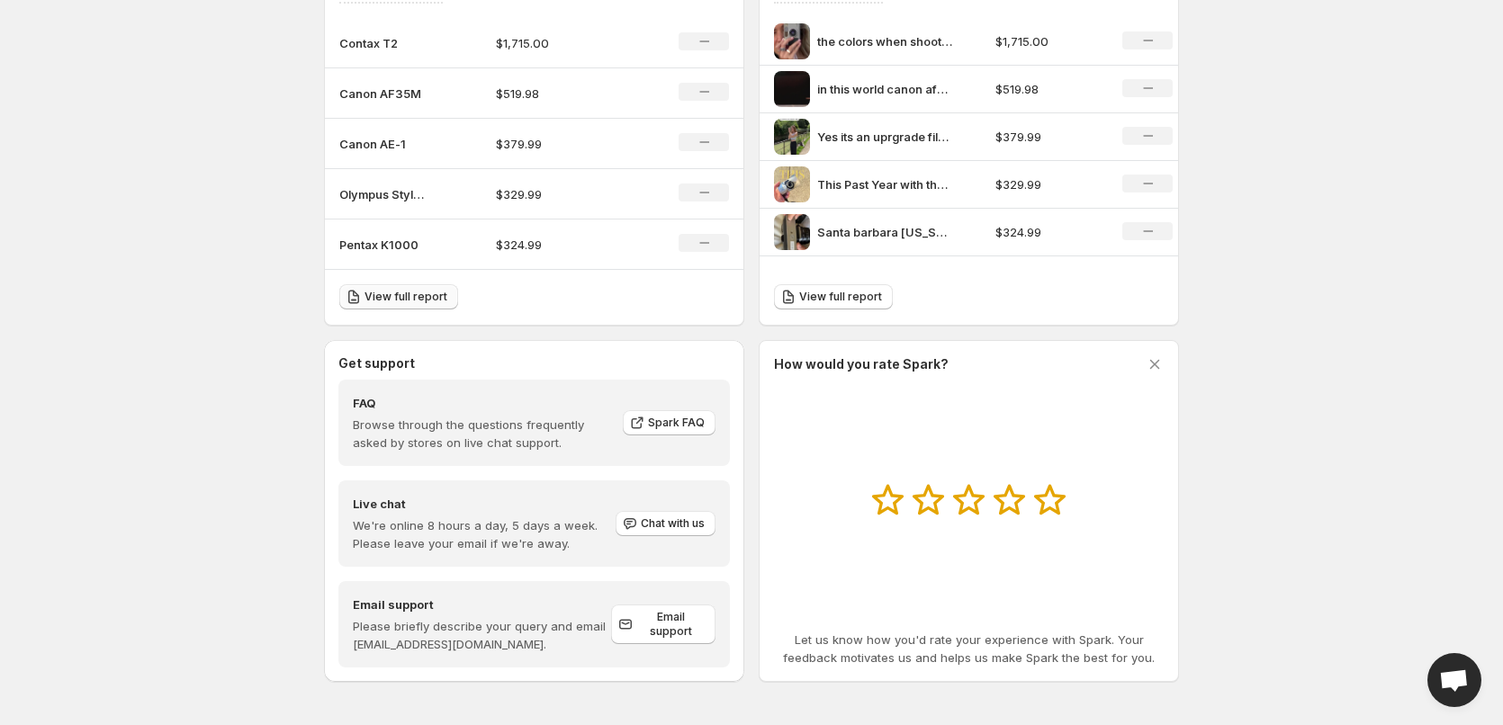
click at [387, 306] on link "View full report" at bounding box center [398, 296] width 119 height 25
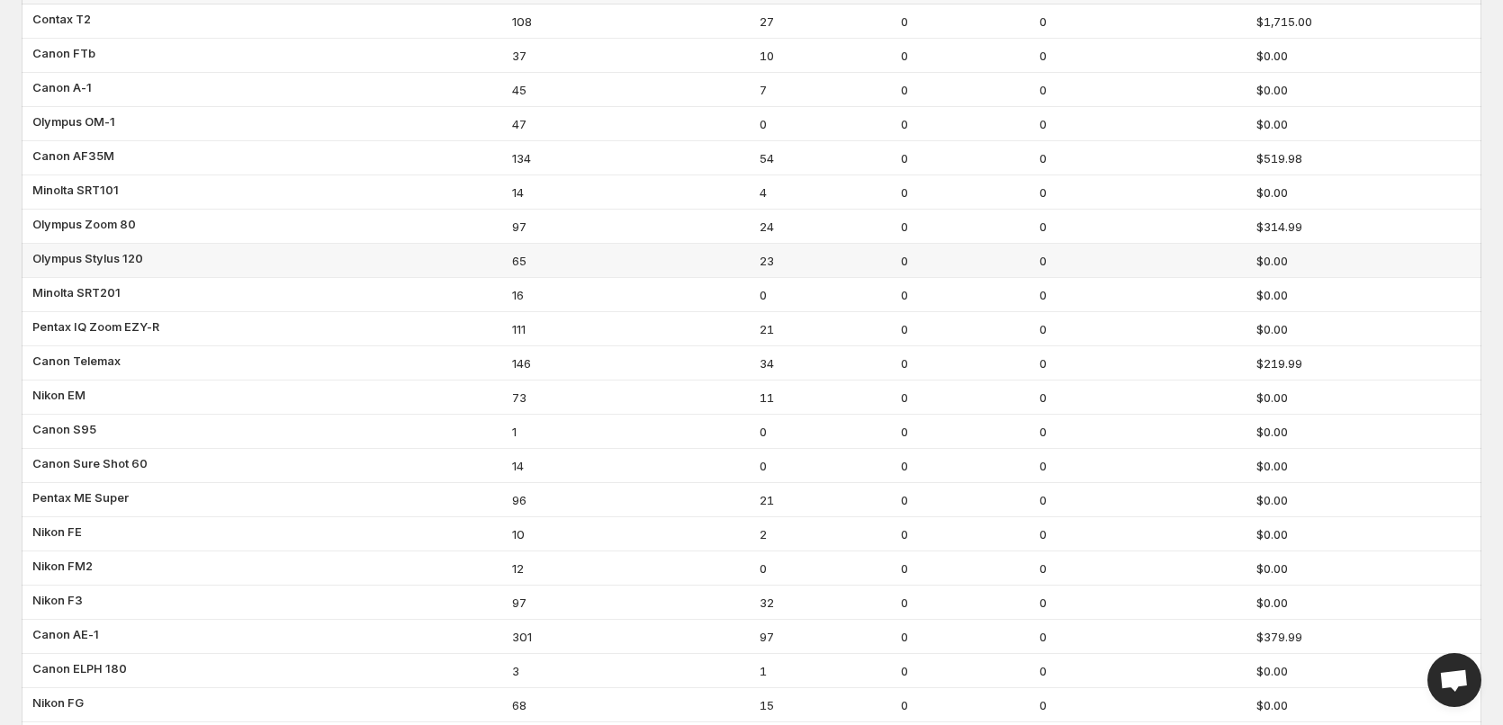
scroll to position [180, 0]
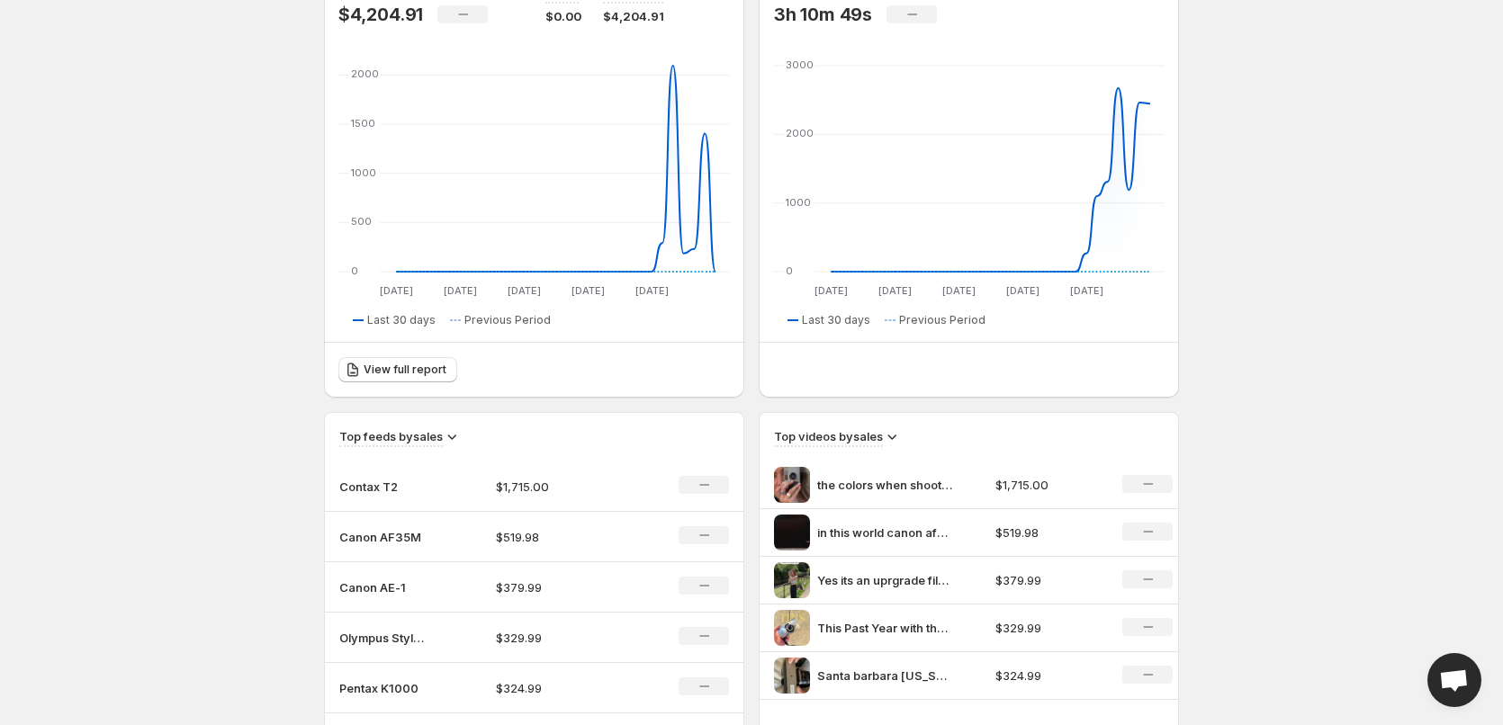
scroll to position [450, 0]
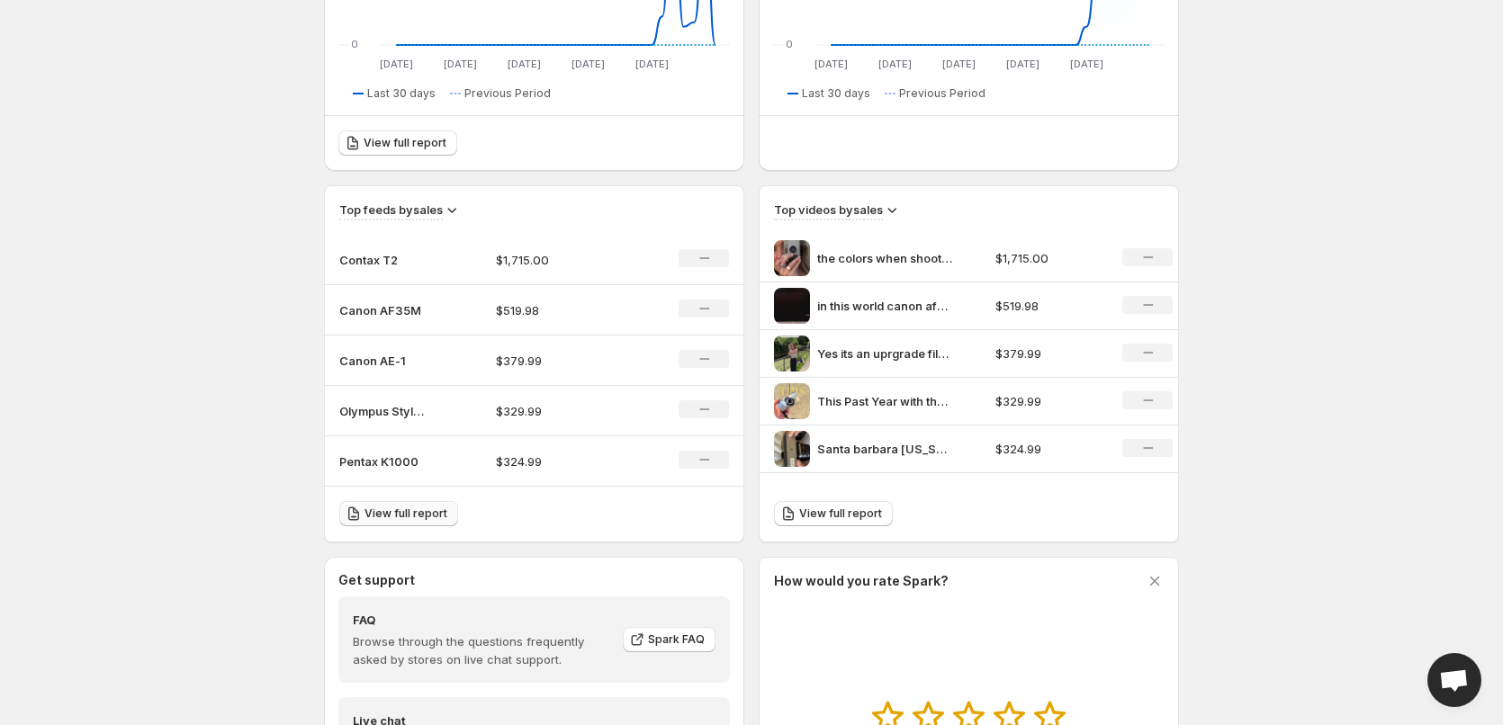
click at [370, 505] on link "View full report" at bounding box center [398, 513] width 119 height 25
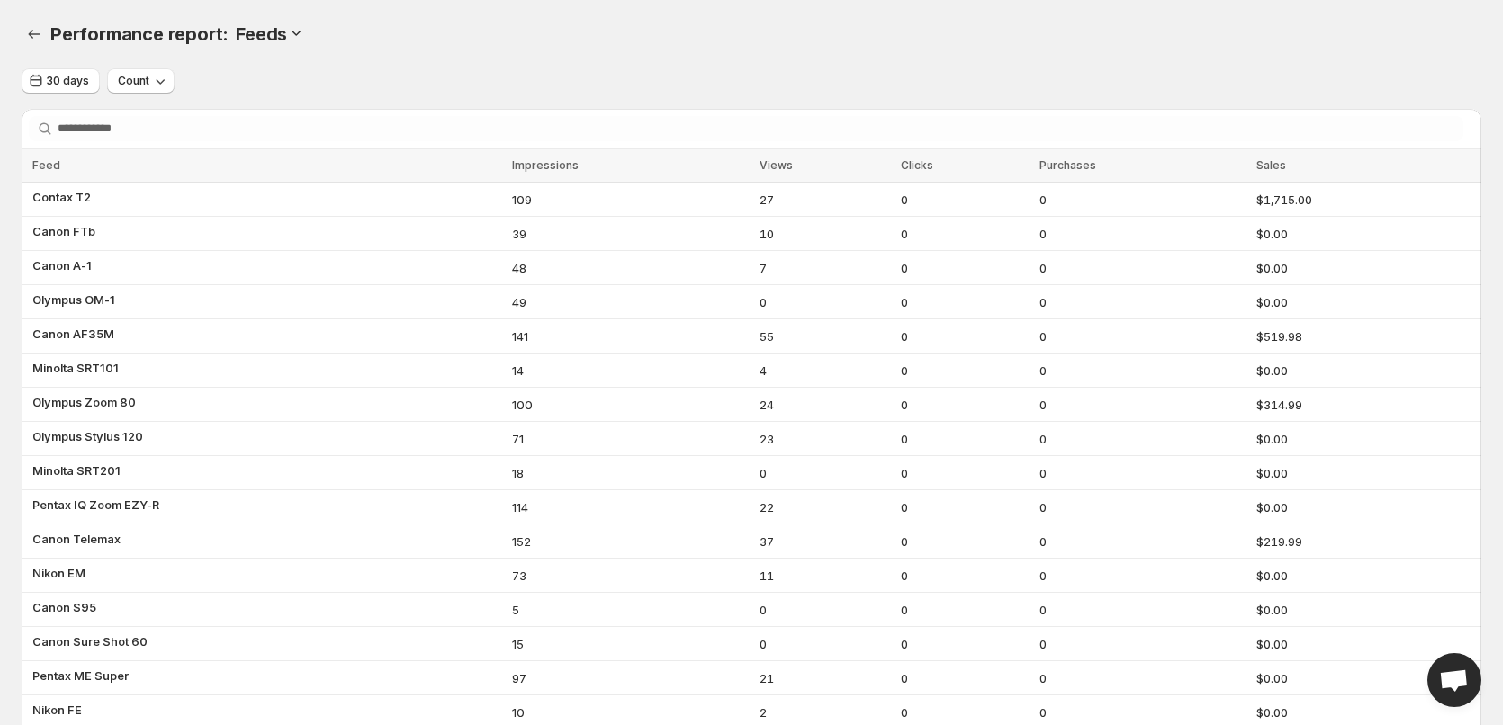
click at [380, 76] on div "30 days Count" at bounding box center [751, 81] width 1459 height 26
click at [40, 29] on icon "Performance report" at bounding box center [34, 34] width 18 height 18
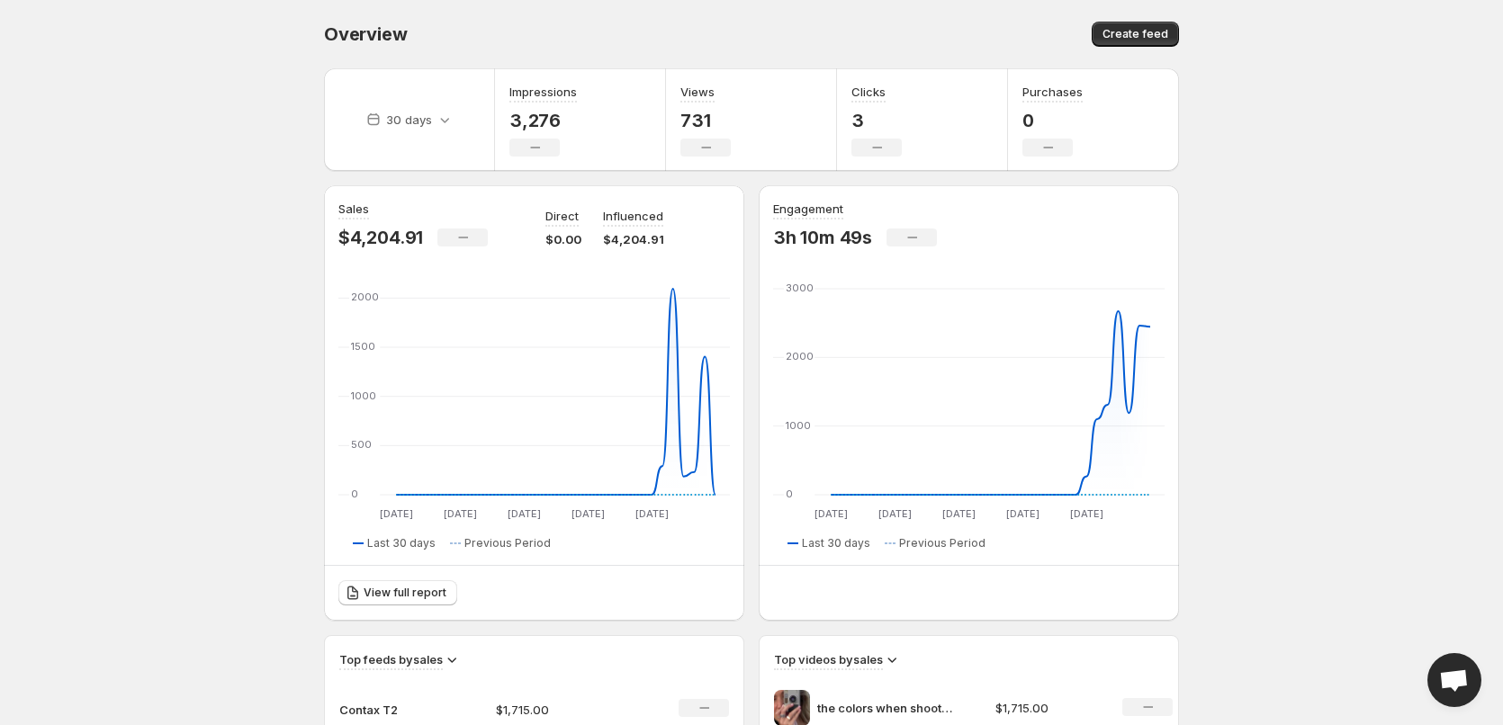
click at [179, 280] on body "Home Feeds Videos Subscription Settings Overview. This page is ready Overview C…" at bounding box center [751, 362] width 1503 height 725
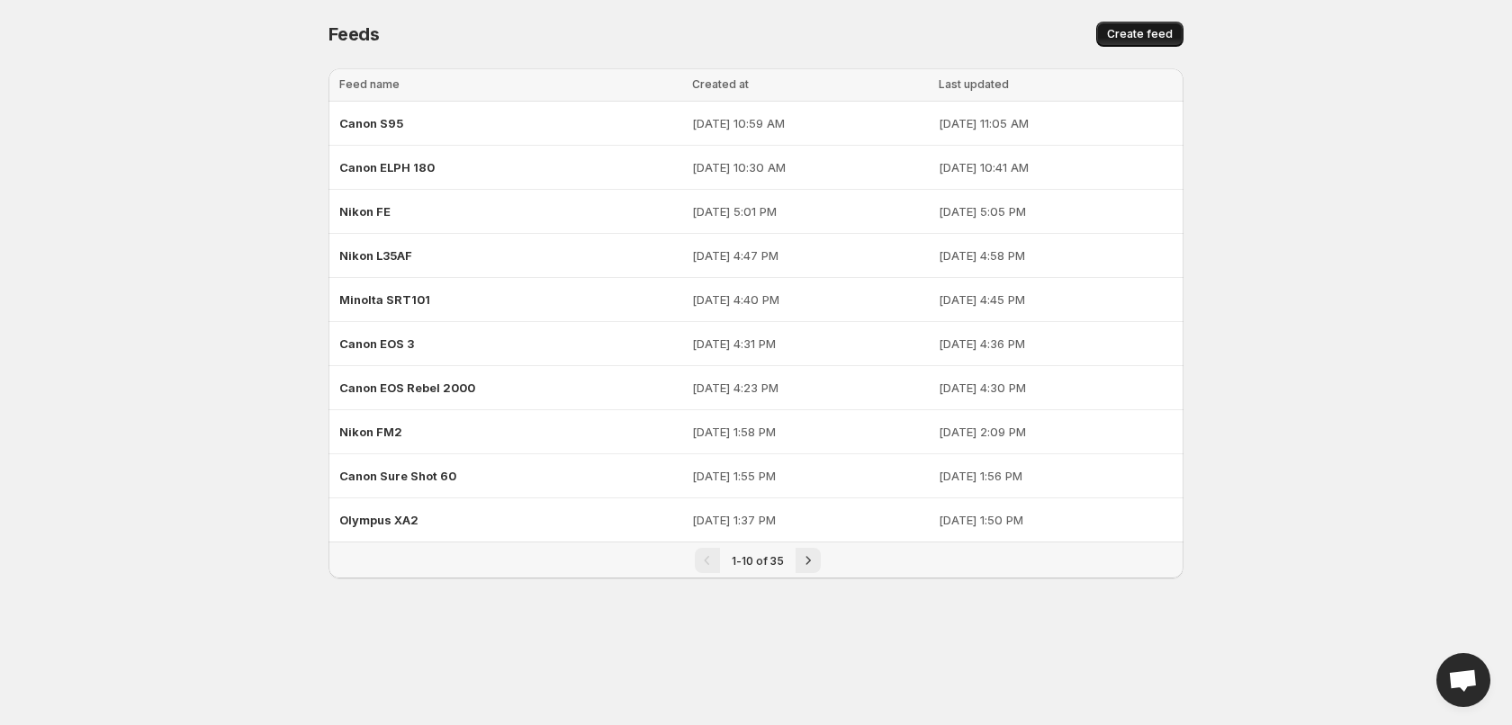
click at [1124, 31] on span "Create feed" at bounding box center [1140, 34] width 66 height 14
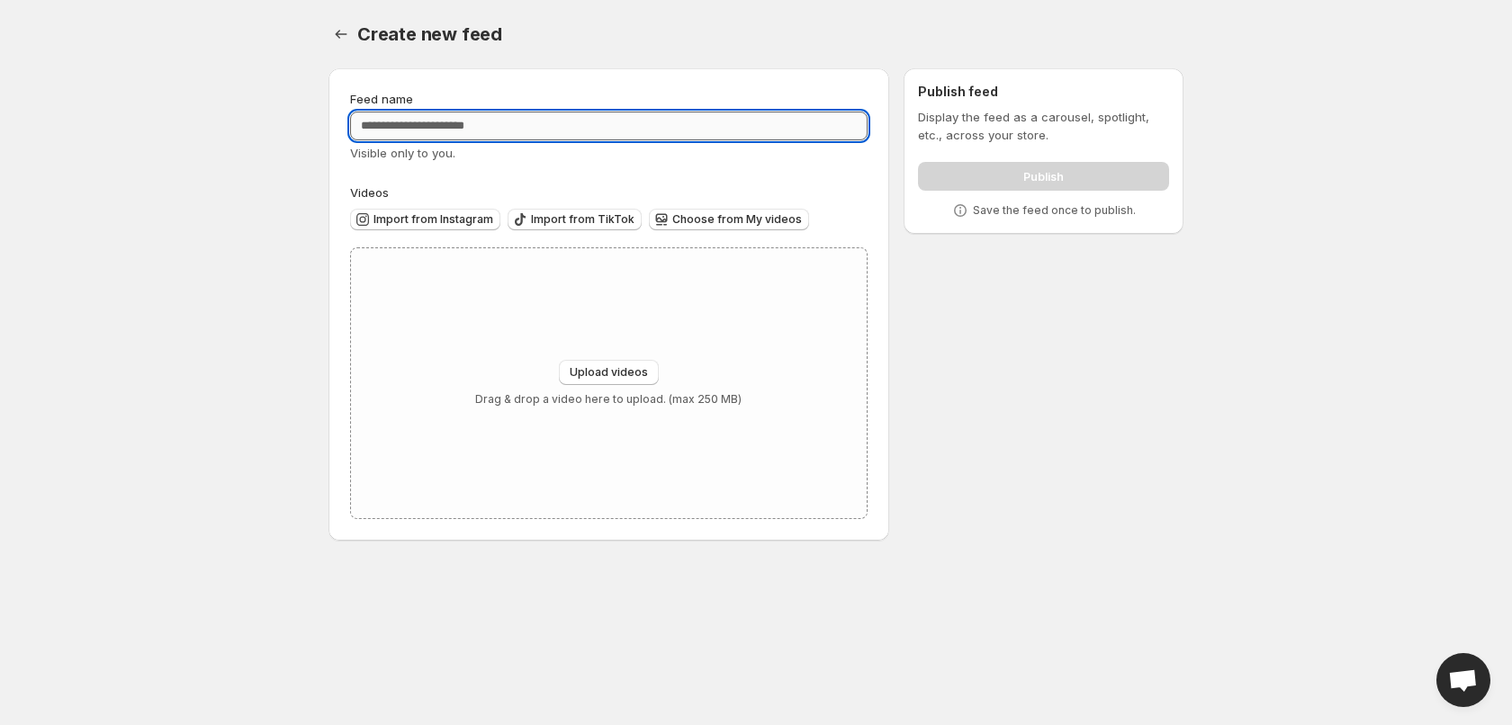
click at [657, 134] on input "Feed name" at bounding box center [608, 126] width 517 height 29
type input "**********"
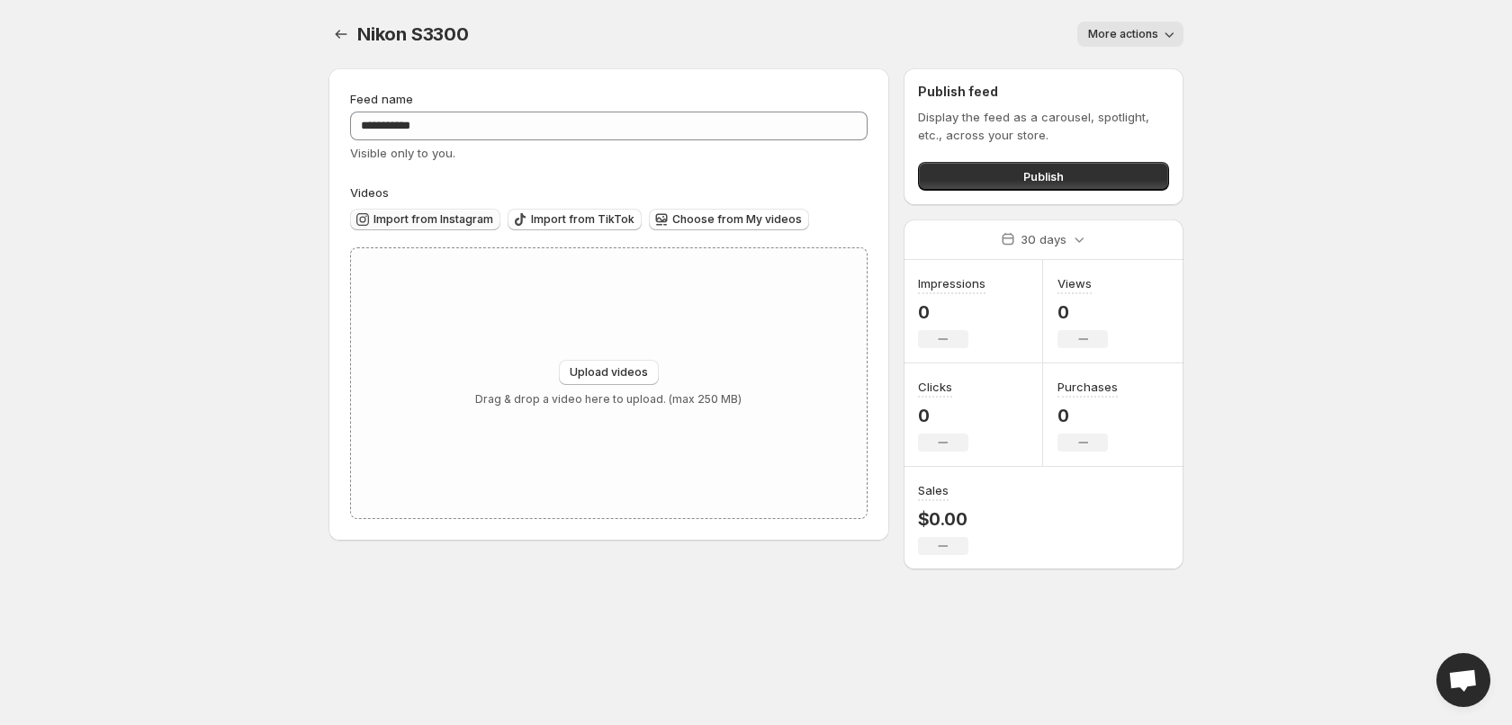
click at [427, 229] on button "Import from Instagram" at bounding box center [425, 220] width 150 height 22
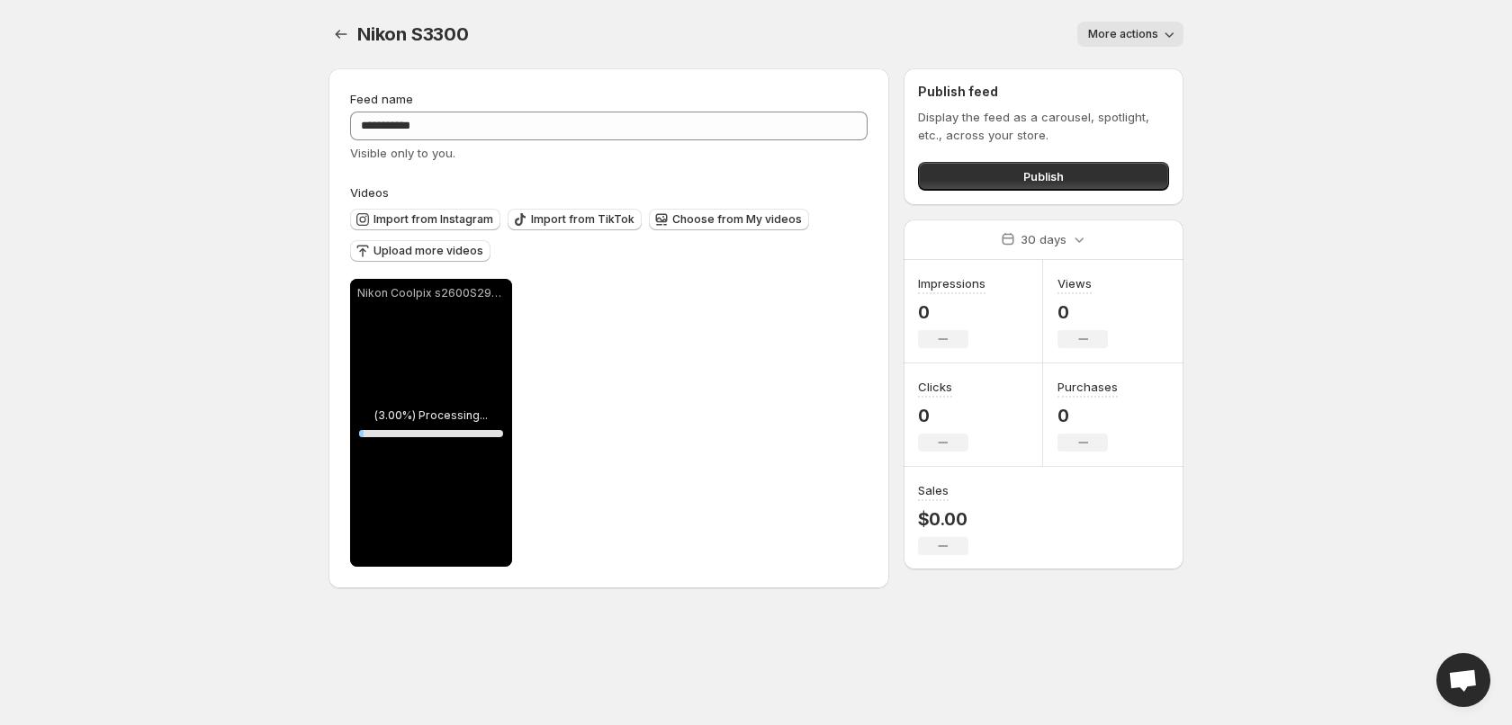
click at [172, 374] on body "**********" at bounding box center [756, 362] width 1512 height 725
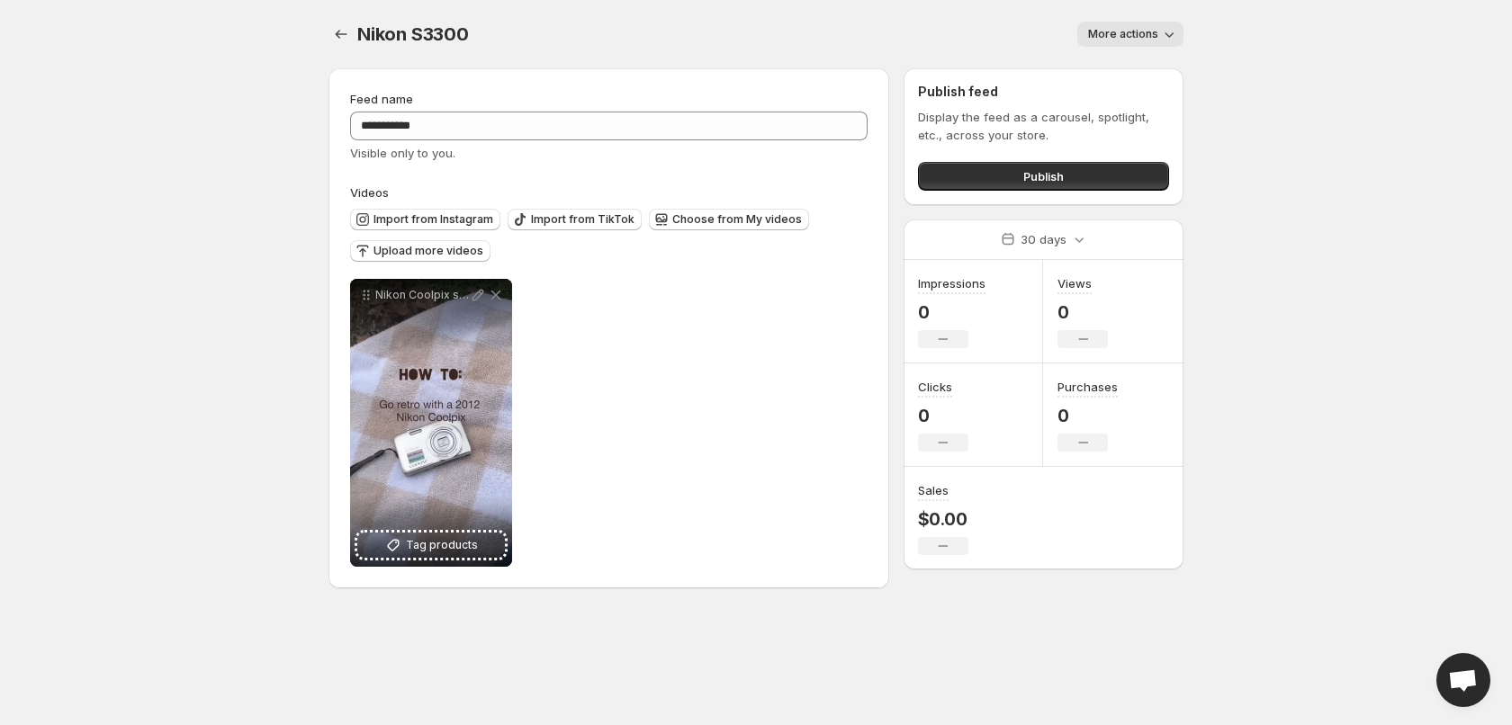
click at [249, 157] on body "**********" at bounding box center [756, 362] width 1512 height 725
click at [417, 219] on span "Import from Instagram" at bounding box center [433, 219] width 120 height 14
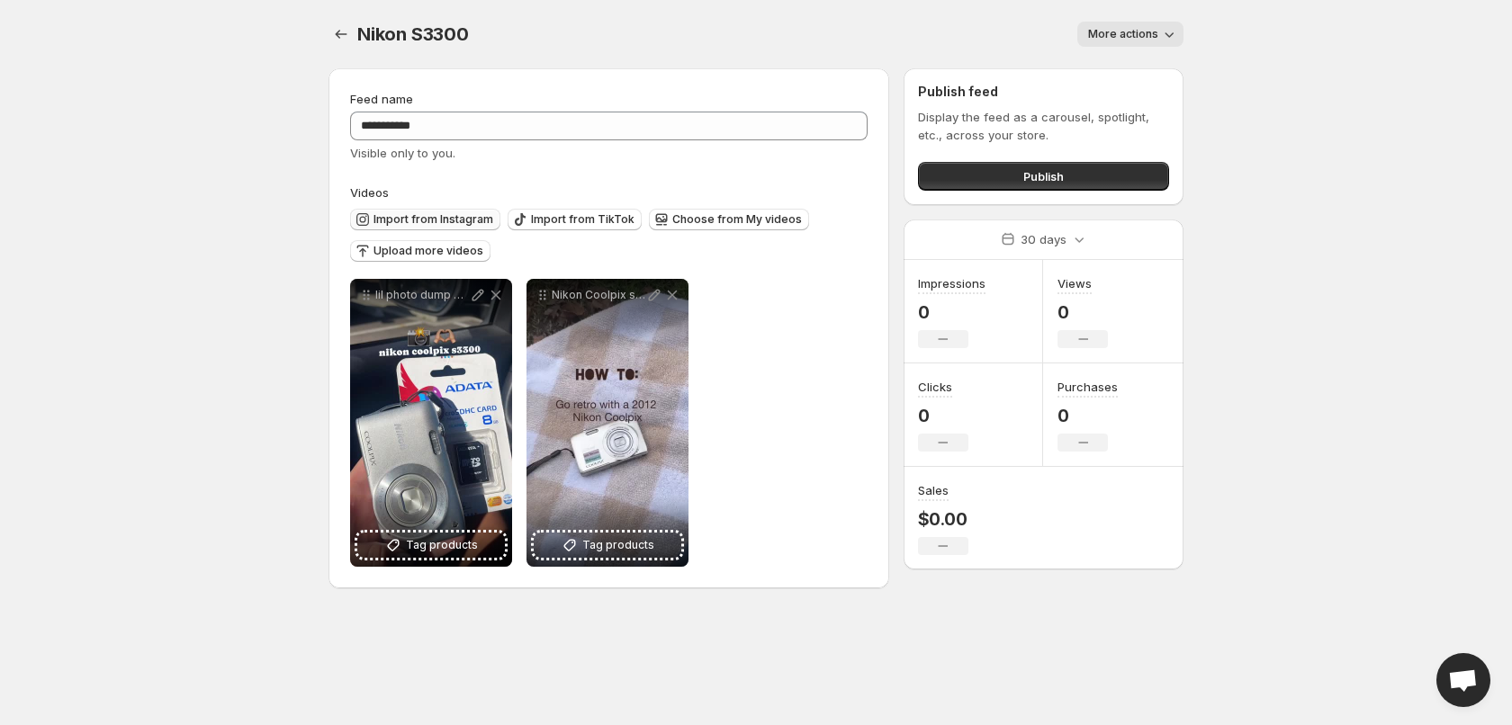
click at [444, 218] on span "Import from Instagram" at bounding box center [433, 219] width 120 height 14
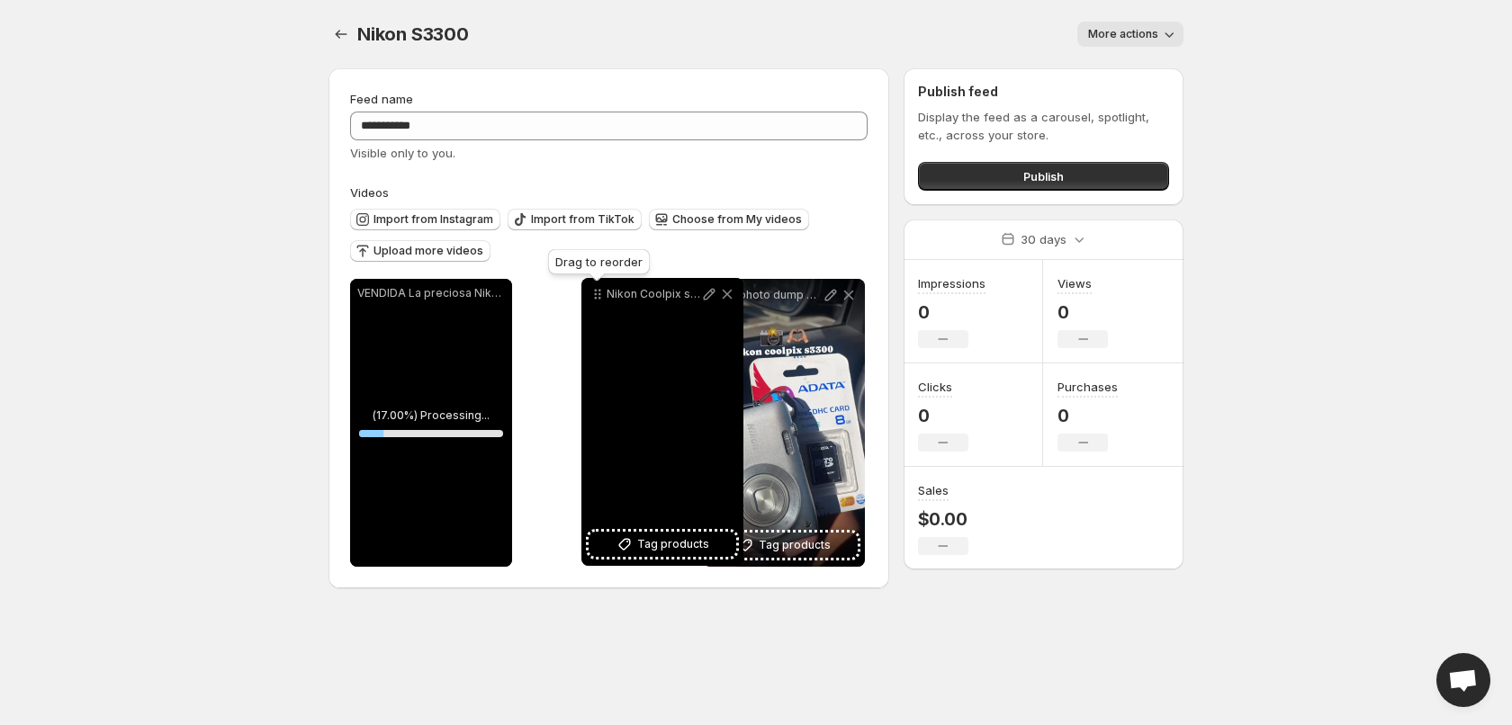
drag, startPoint x: 722, startPoint y: 298, endPoint x: 600, endPoint y: 297, distance: 121.5
click at [600, 297] on icon at bounding box center [597, 294] width 18 height 18
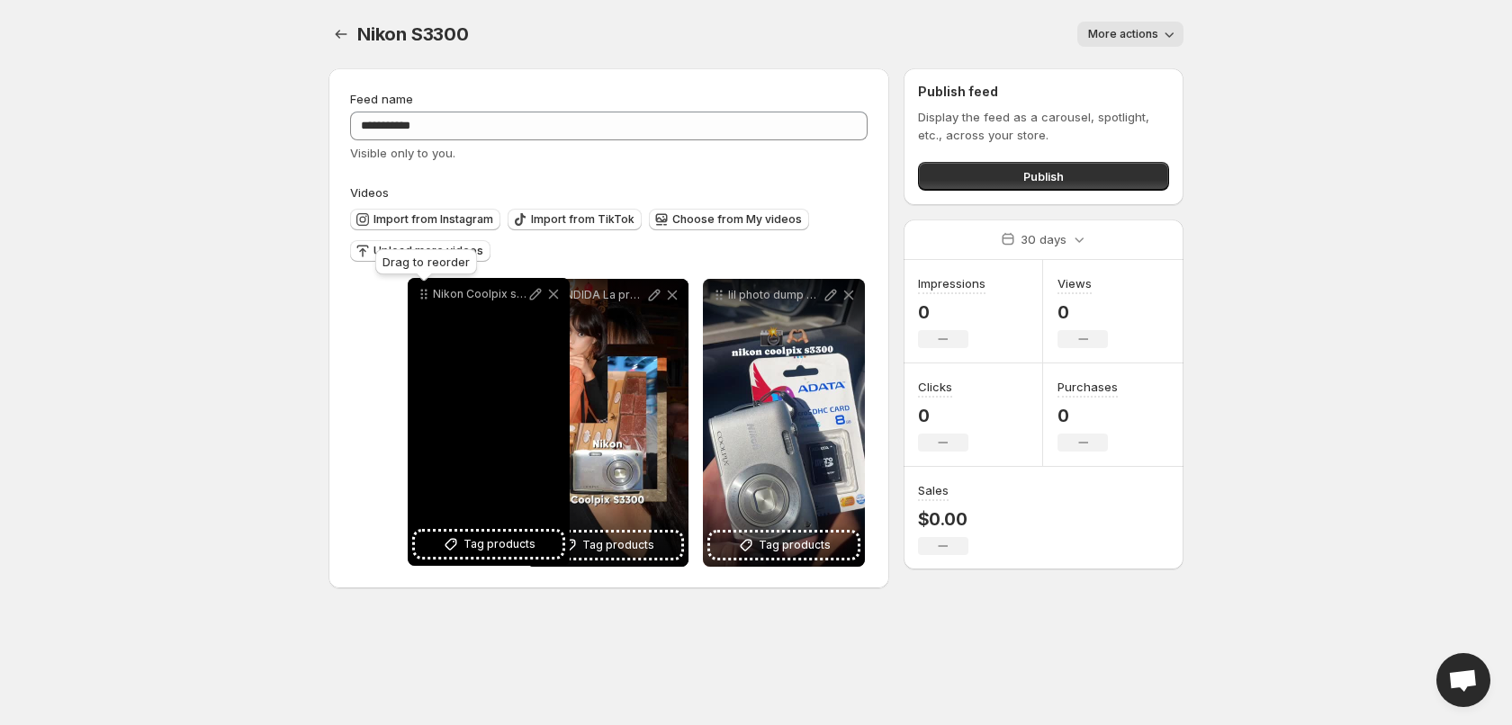
drag, startPoint x: 544, startPoint y: 297, endPoint x: 398, endPoint y: 297, distance: 146.7
click at [415, 297] on icon at bounding box center [424, 294] width 18 height 18
